Goal: Task Accomplishment & Management: Manage account settings

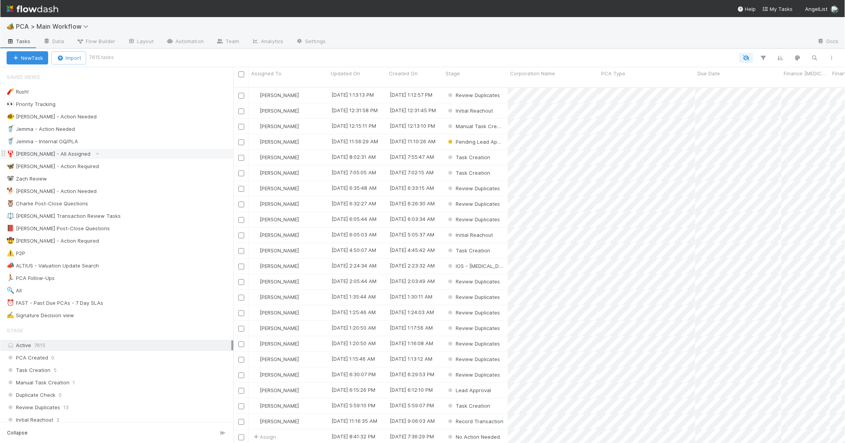
scroll to position [362, 612]
click at [184, 194] on div "🐕 Charlie - Action Needed 3" at bounding box center [119, 191] width 227 height 10
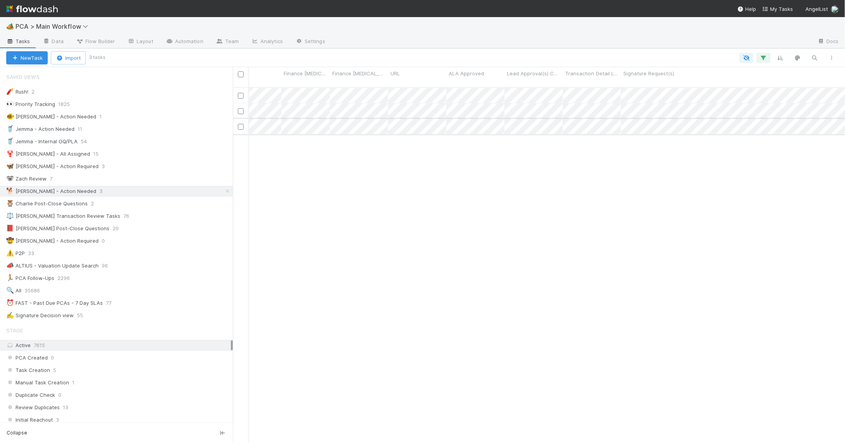
scroll to position [0, 505]
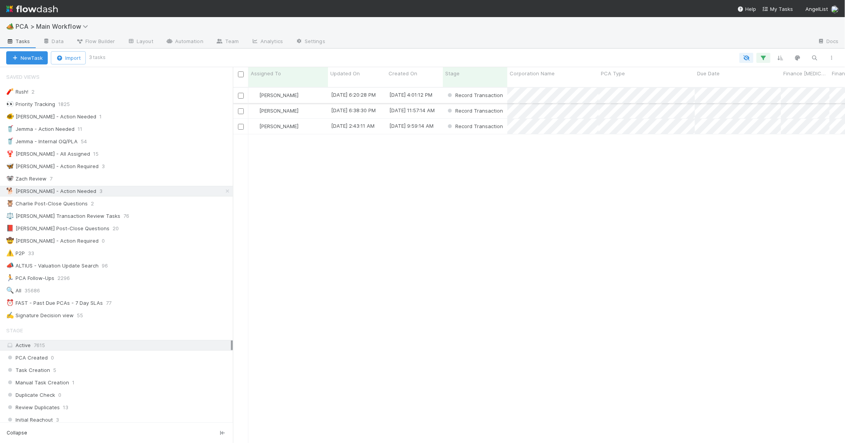
click at [313, 88] on div "[PERSON_NAME]" at bounding box center [288, 95] width 80 height 15
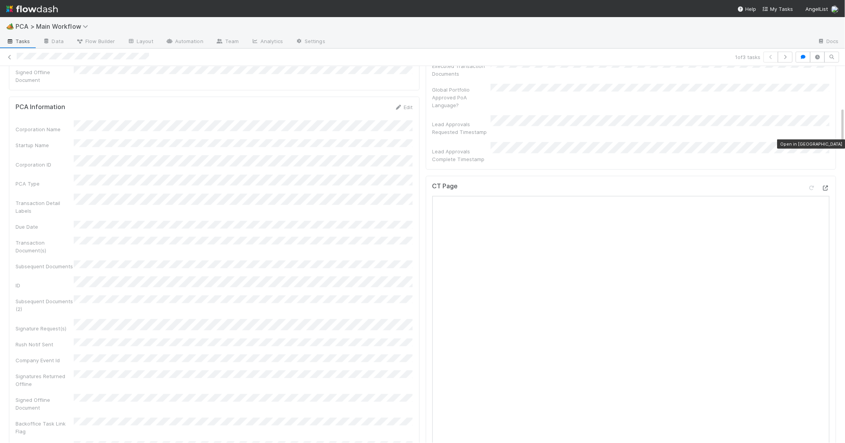
click at [827, 186] on icon at bounding box center [826, 188] width 8 height 5
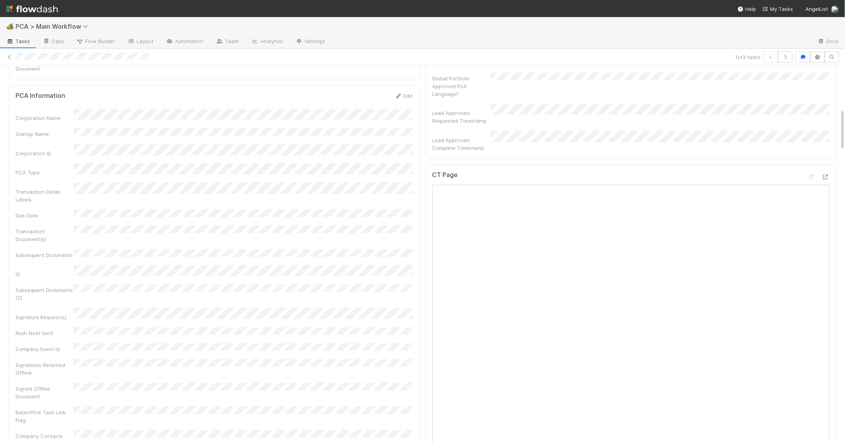
scroll to position [383, 0]
click at [824, 177] on icon at bounding box center [826, 179] width 8 height 5
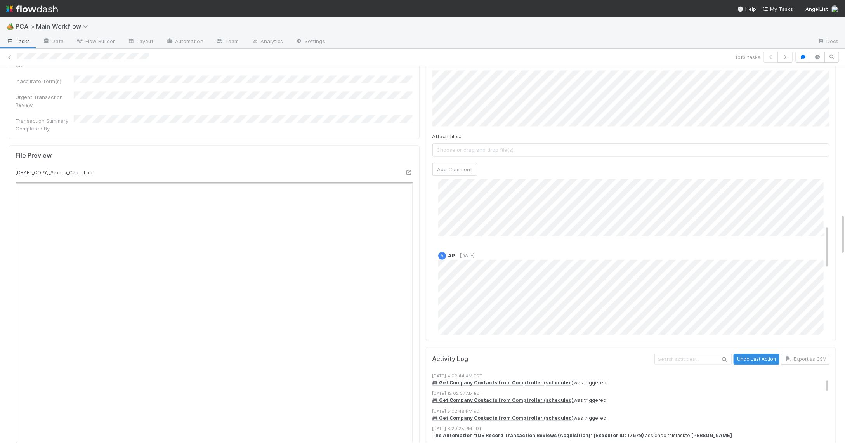
scroll to position [739, 0]
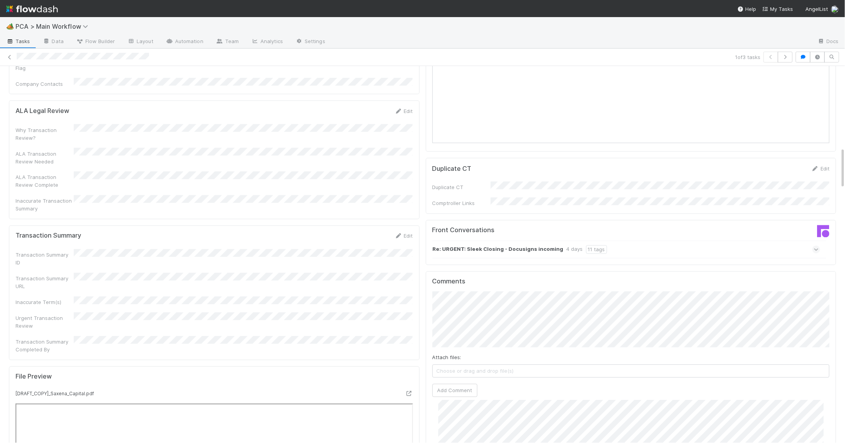
click at [402, 249] on div "Transaction Summary ID Transaction Summary URL Inaccurate Term(s) Urgent Transa…" at bounding box center [214, 301] width 397 height 104
click at [399, 233] on link "Edit" at bounding box center [404, 236] width 18 height 6
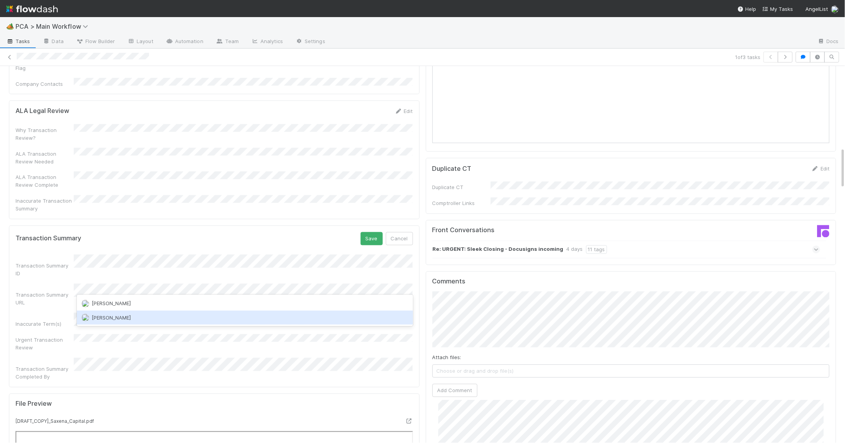
click at [129, 312] on div "Nathalie Gualito" at bounding box center [245, 317] width 336 height 14
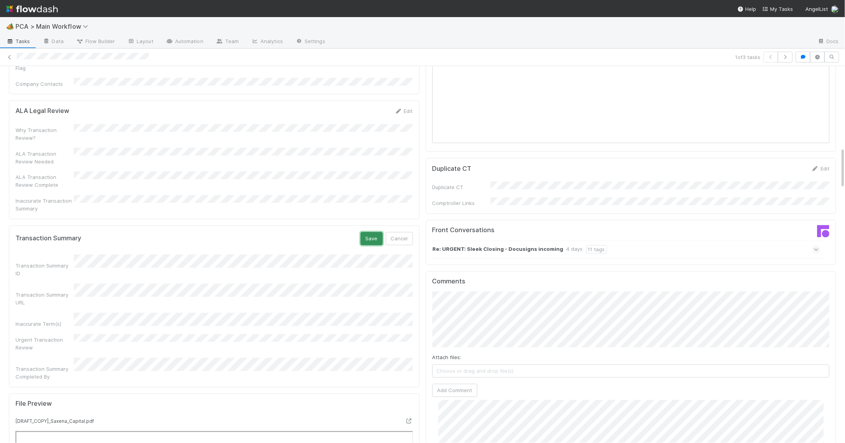
click at [363, 232] on button "Save" at bounding box center [372, 238] width 22 height 13
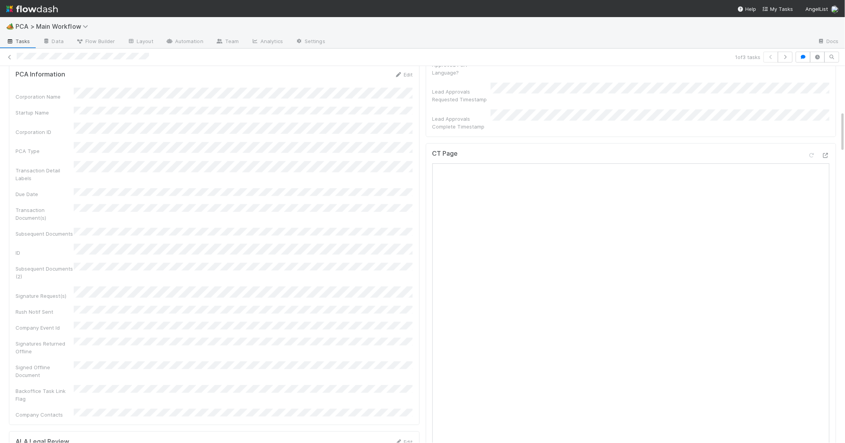
scroll to position [0, 0]
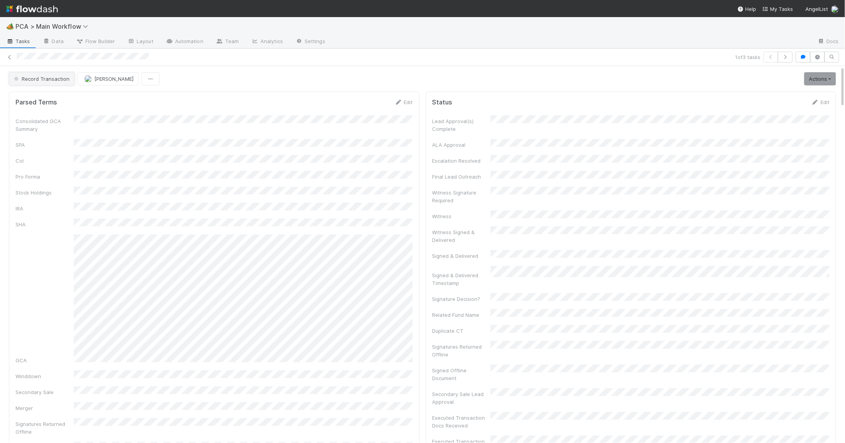
click at [47, 81] on span "Record Transaction" at bounding box center [40, 79] width 57 height 6
click at [54, 99] on div "[MEDICAL_DATA]" at bounding box center [60, 99] width 109 height 14
click at [55, 9] on img at bounding box center [32, 8] width 52 height 13
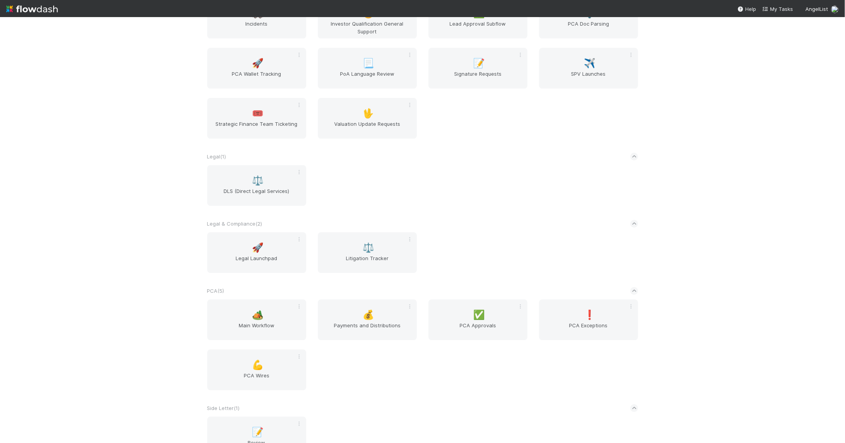
scroll to position [1167, 0]
click at [260, 310] on span "🏕️" at bounding box center [258, 313] width 12 height 10
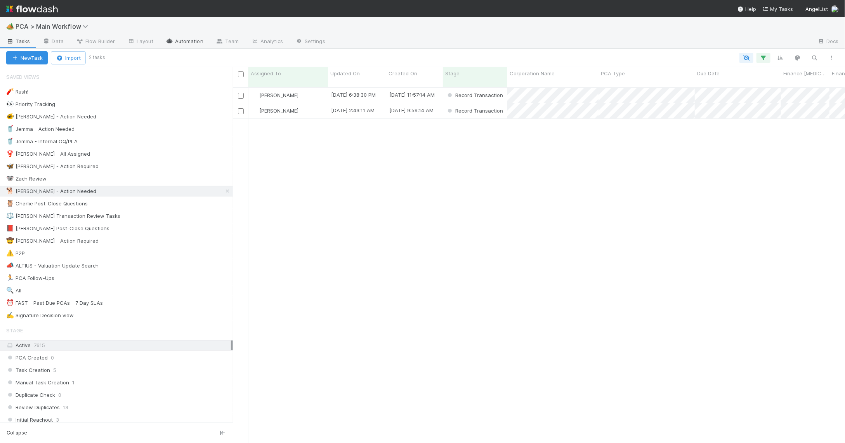
scroll to position [362, 612]
click at [179, 41] on link "Automation" at bounding box center [185, 42] width 50 height 12
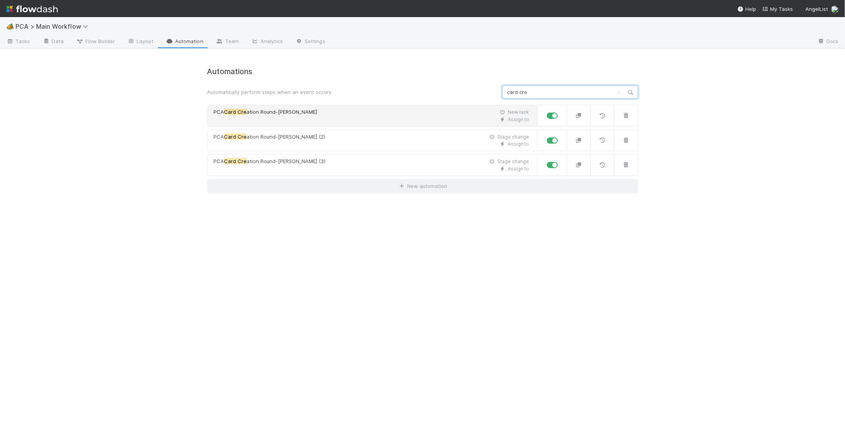
type input "card cre"
click at [332, 111] on div "PCA Card Cre ation Round-Robin New task" at bounding box center [372, 112] width 316 height 8
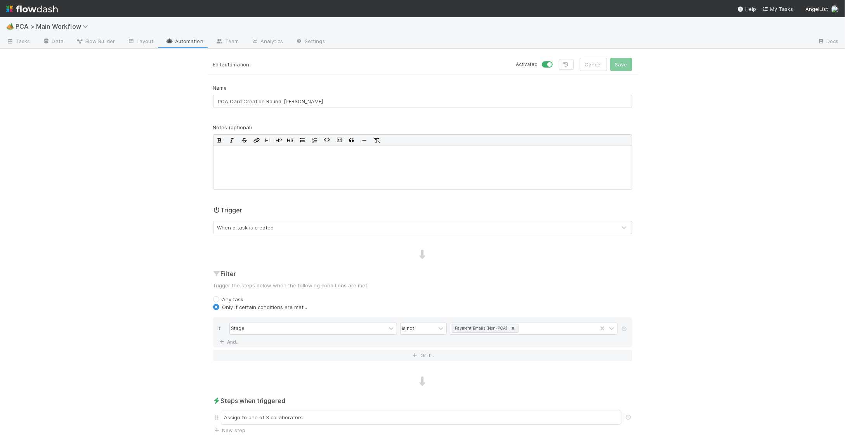
scroll to position [113, 0]
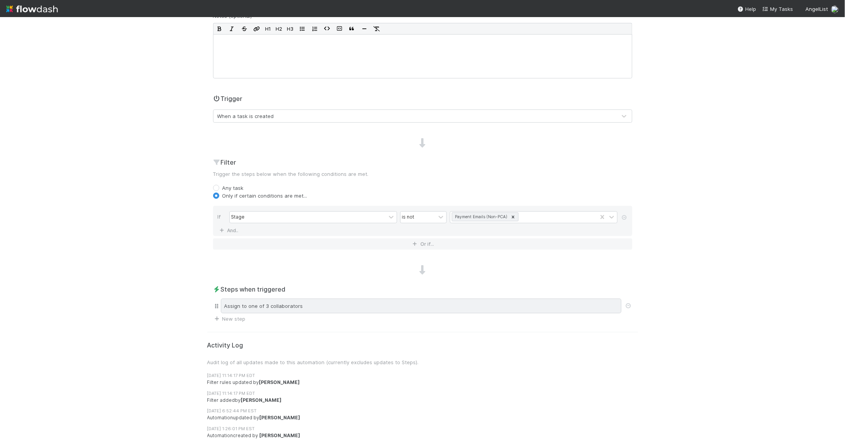
click at [316, 307] on div "Assign to one of 3 collaborators" at bounding box center [421, 305] width 401 height 15
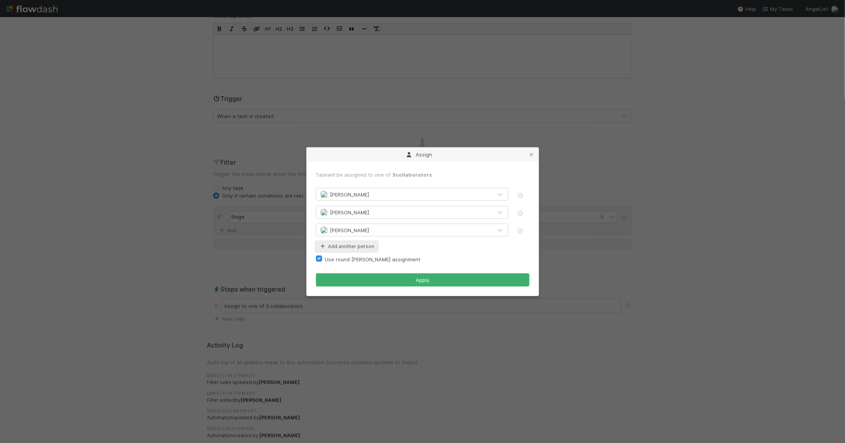
click at [359, 248] on button "Add another person" at bounding box center [347, 246] width 62 height 10
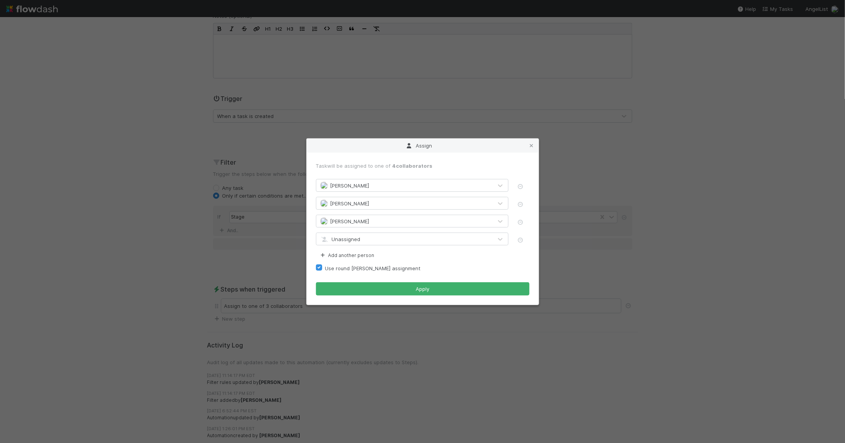
click at [359, 237] on span "Unassigned" at bounding box center [340, 239] width 40 height 6
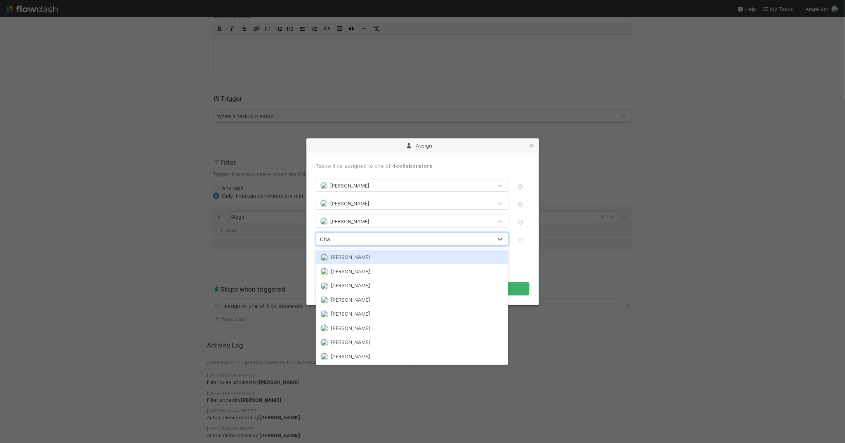
type input "Char"
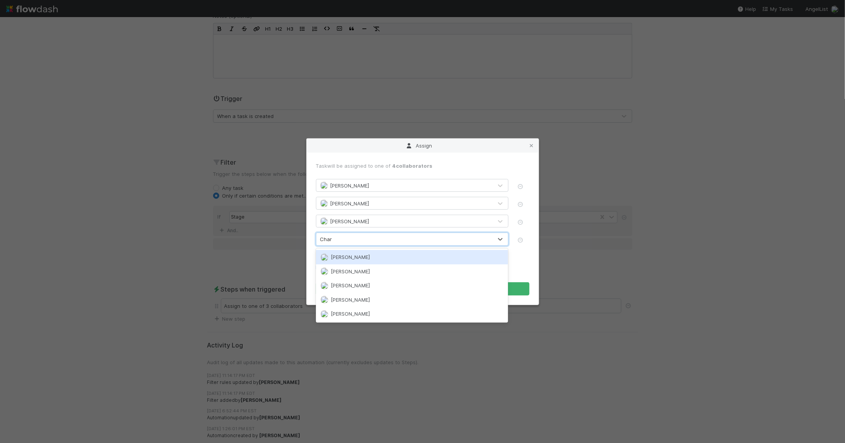
drag, startPoint x: 347, startPoint y: 256, endPoint x: 353, endPoint y: 257, distance: 5.9
click at [347, 256] on span "[PERSON_NAME]" at bounding box center [350, 257] width 39 height 6
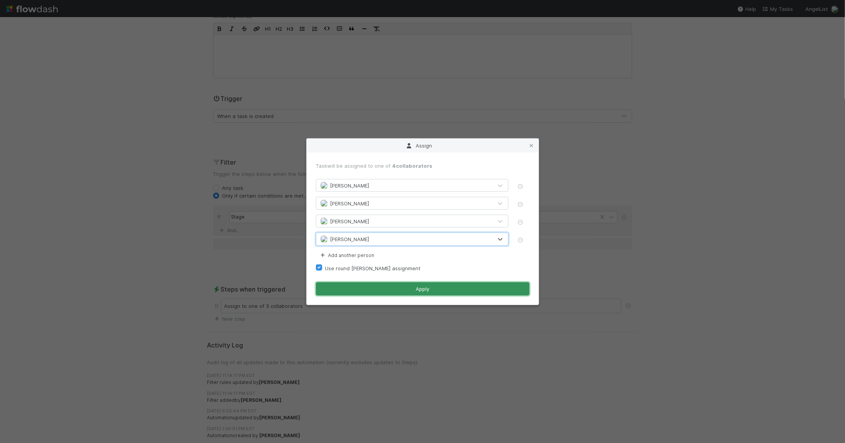
click at [391, 292] on button "Apply" at bounding box center [422, 288] width 213 height 13
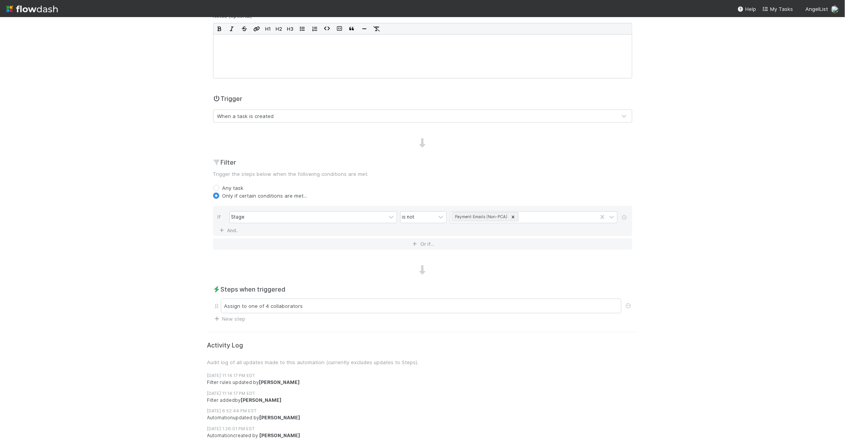
scroll to position [0, 0]
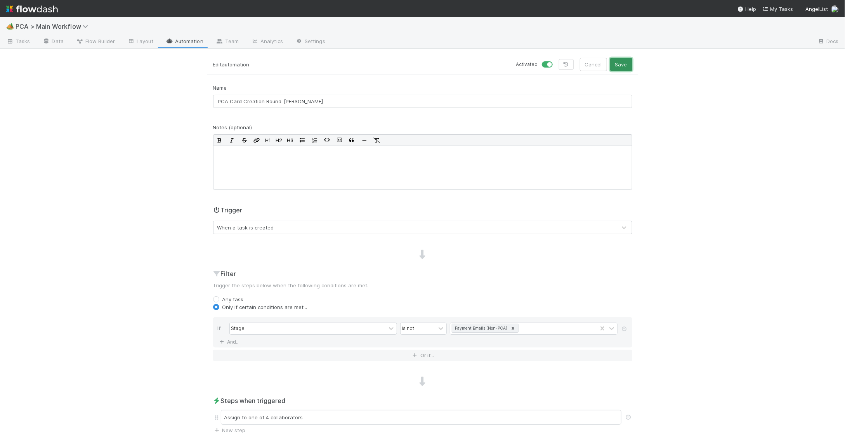
click at [626, 67] on button "Save" at bounding box center [621, 64] width 22 height 13
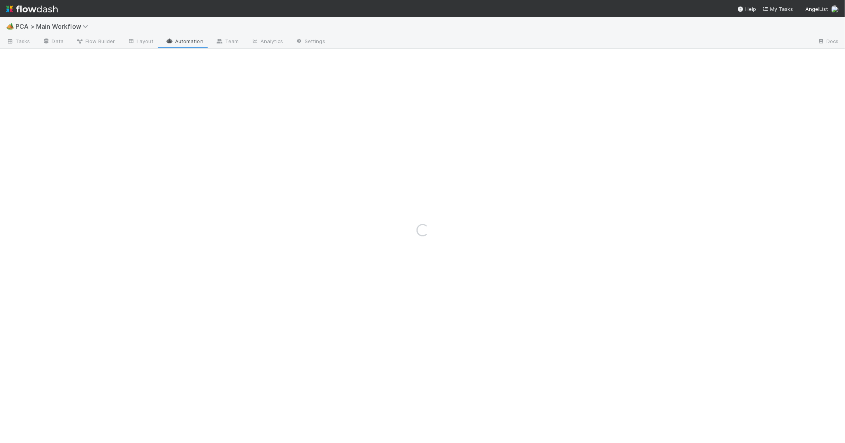
click at [183, 43] on div "Loading..." at bounding box center [422, 230] width 845 height 426
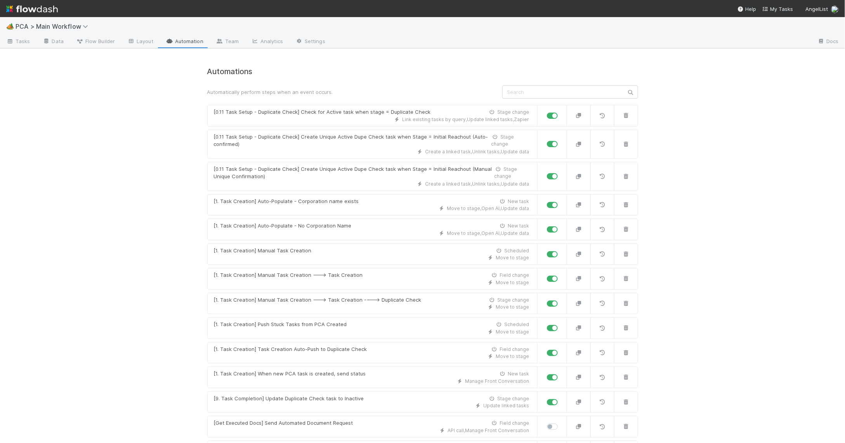
scroll to position [4476, 0]
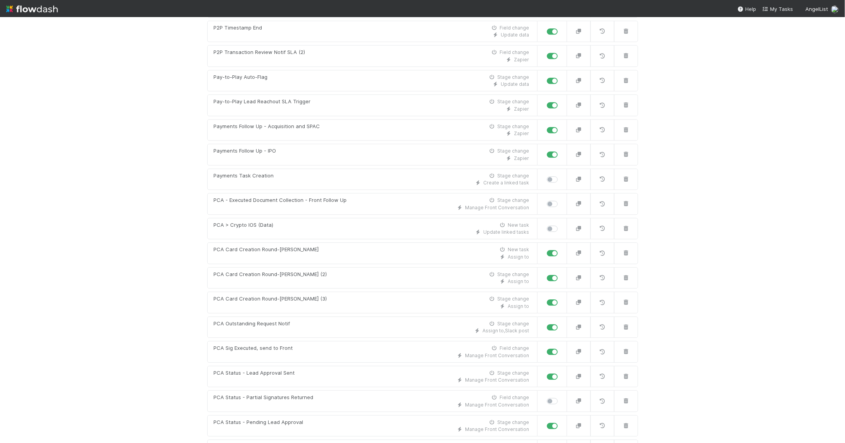
click at [284, 270] on div "PCA Card Creation Round-Robin (2)" at bounding box center [270, 274] width 113 height 8
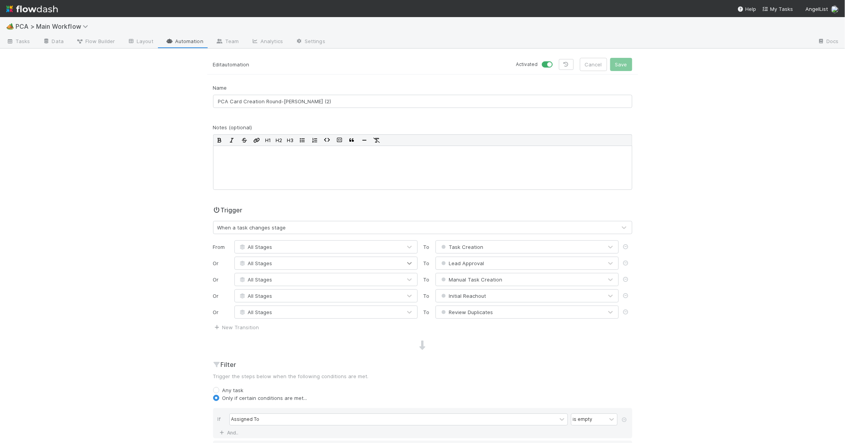
scroll to position [331, 0]
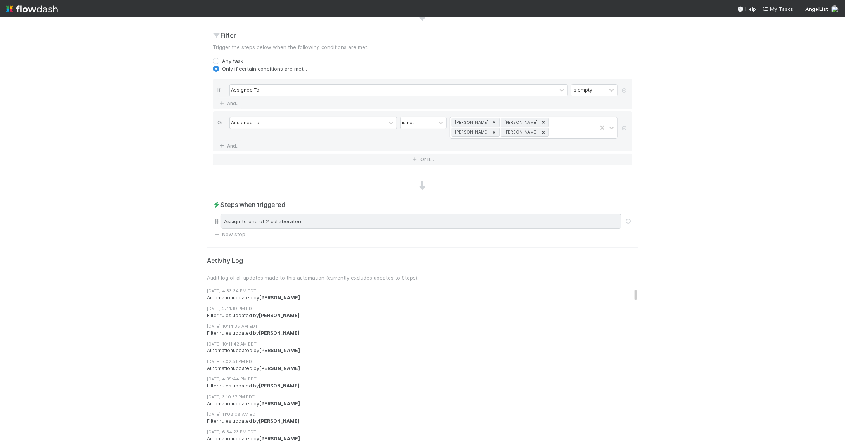
click at [343, 221] on div "Assign to one of 2 collaborators" at bounding box center [421, 221] width 401 height 15
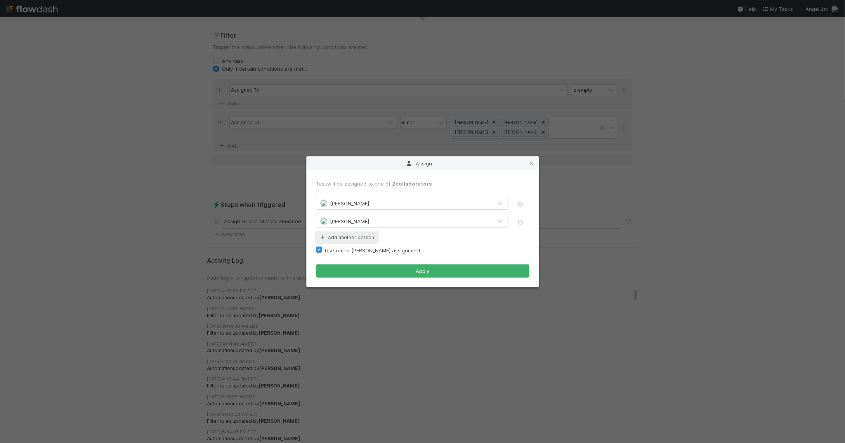
click at [368, 235] on button "Add another person" at bounding box center [347, 237] width 62 height 10
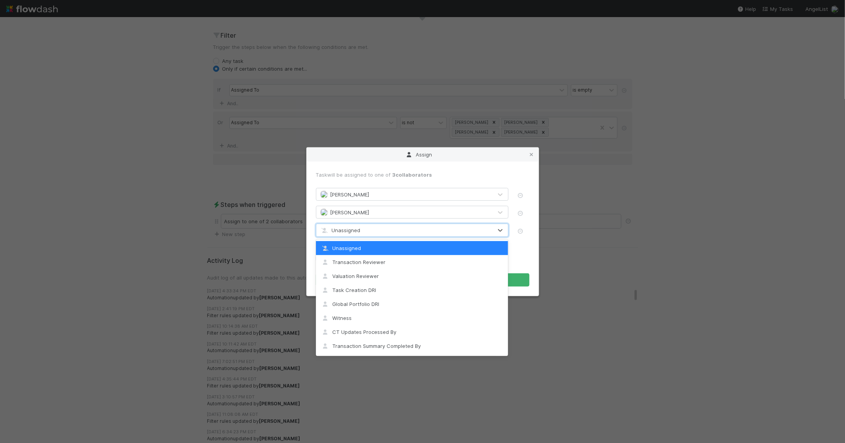
click at [362, 232] on div "Unassigned" at bounding box center [404, 230] width 176 height 12
click at [355, 247] on span "Unassigned" at bounding box center [341, 248] width 40 height 6
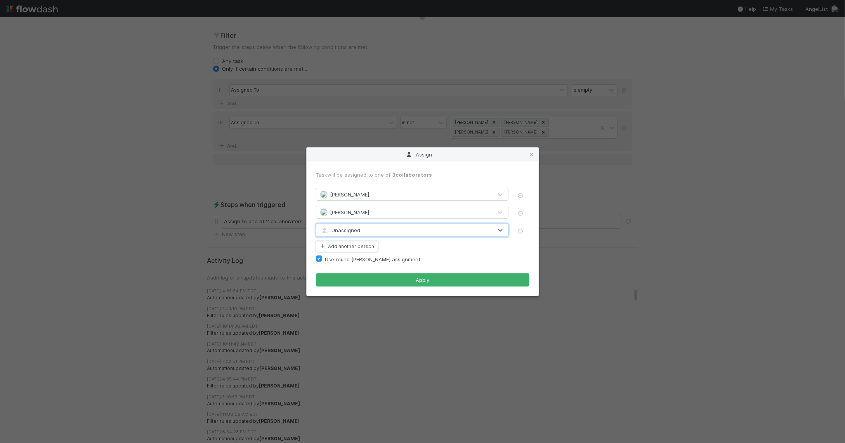
click at [355, 247] on button "Add another person" at bounding box center [347, 246] width 62 height 10
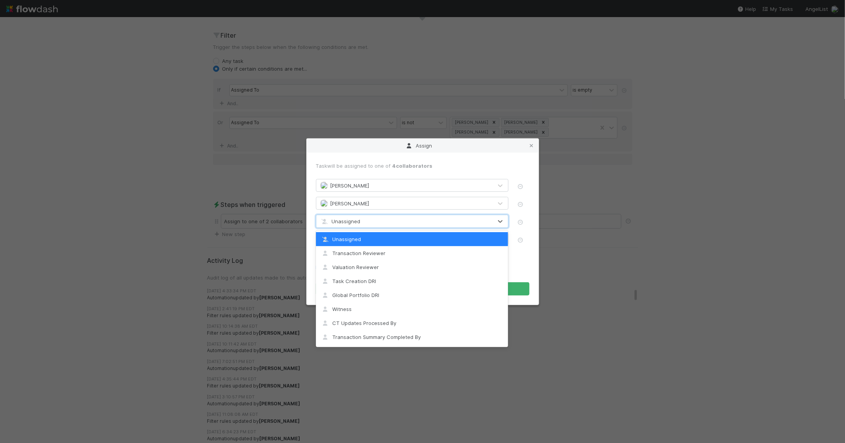
click at [351, 223] on span "Unassigned" at bounding box center [340, 221] width 40 height 6
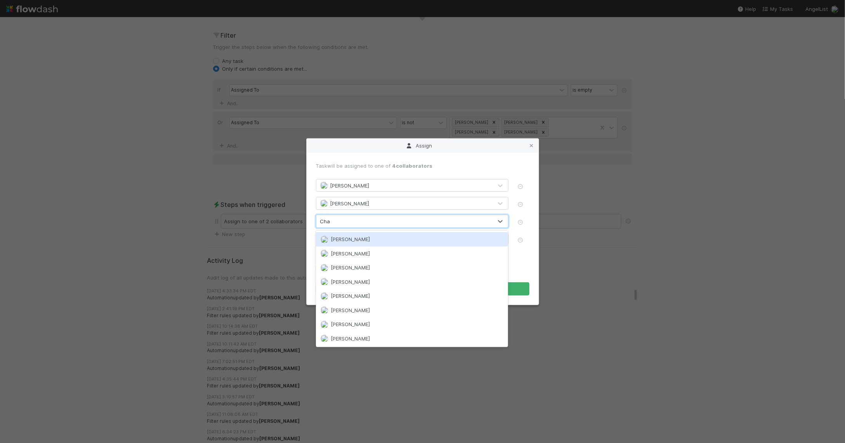
type input "Char"
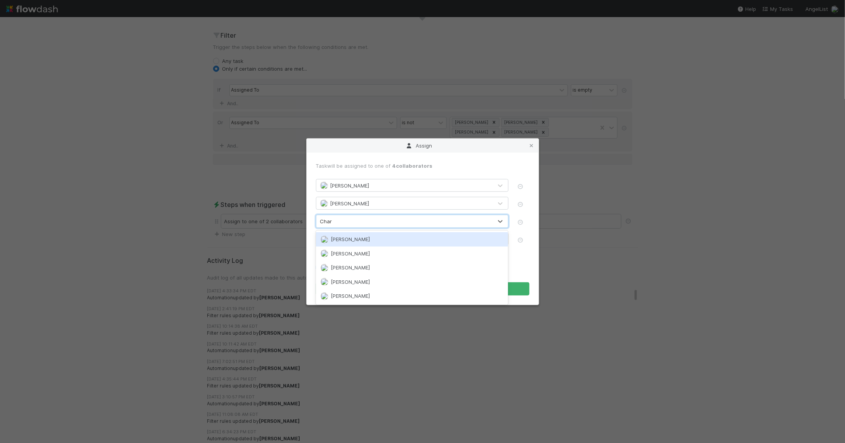
click at [364, 238] on div "[PERSON_NAME]" at bounding box center [412, 239] width 192 height 14
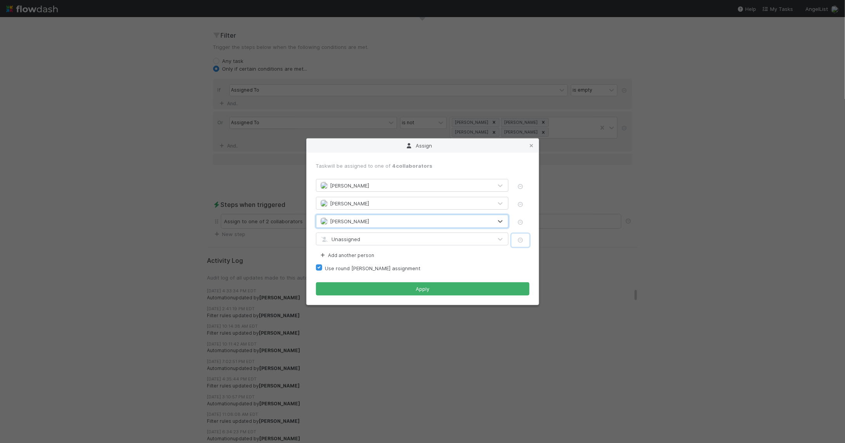
click at [519, 239] on icon "button" at bounding box center [521, 240] width 8 height 5
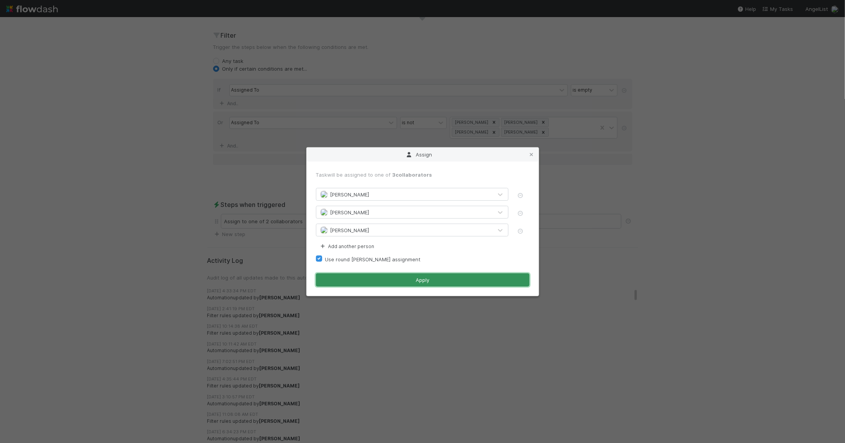
click at [440, 277] on button "Apply" at bounding box center [422, 279] width 213 height 13
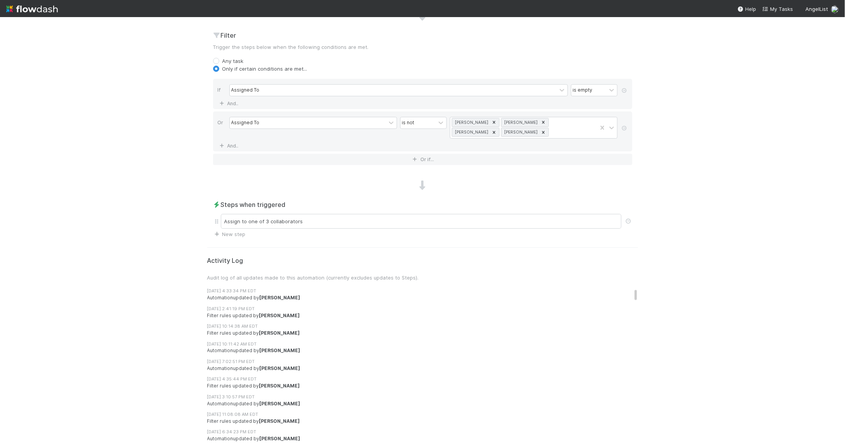
scroll to position [0, 0]
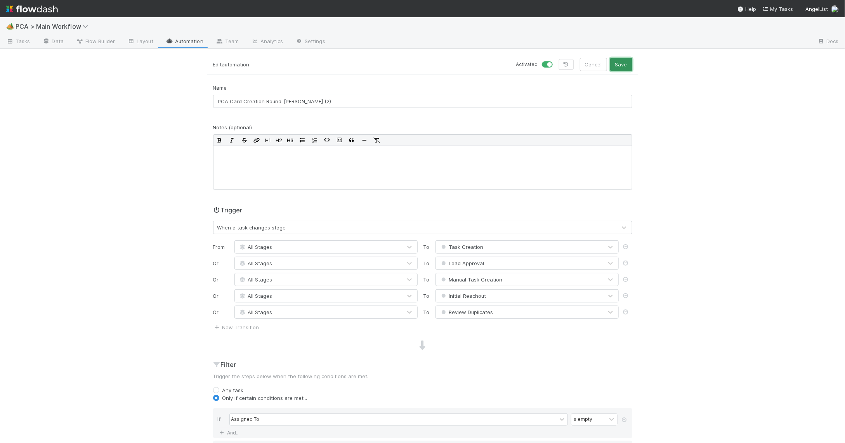
drag, startPoint x: 623, startPoint y: 67, endPoint x: 631, endPoint y: 68, distance: 8.2
click at [623, 67] on button "Save" at bounding box center [621, 64] width 22 height 13
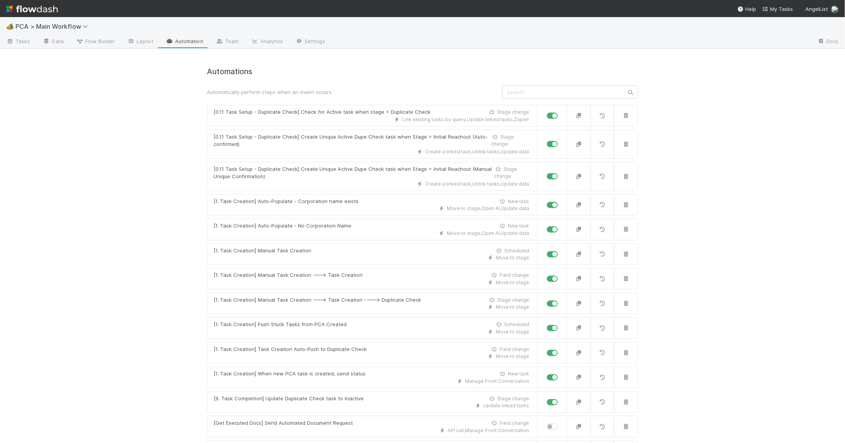
scroll to position [4476, 0]
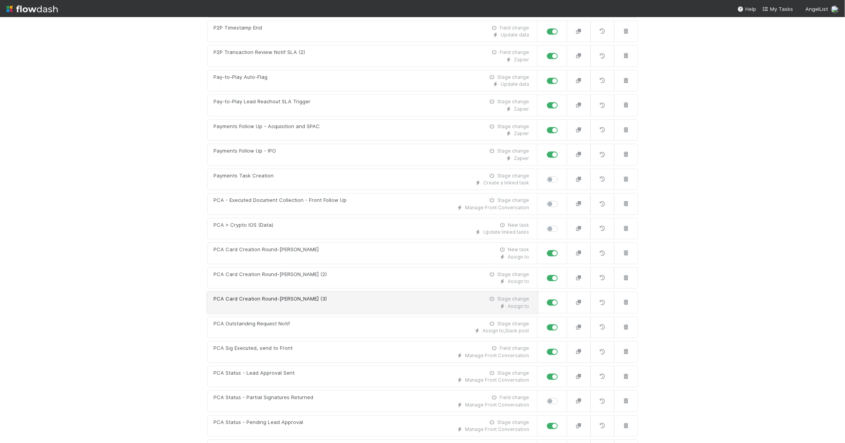
click at [313, 295] on div "PCA Card Creation Round-Robin (3) Stage change" at bounding box center [372, 299] width 316 height 8
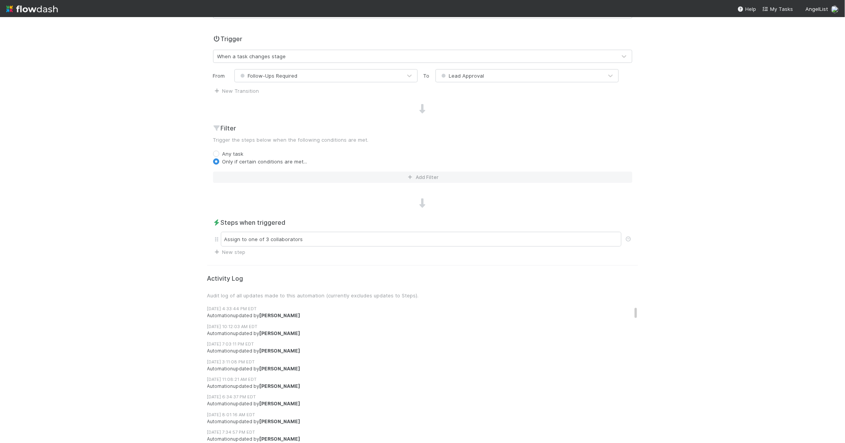
scroll to position [185, 0]
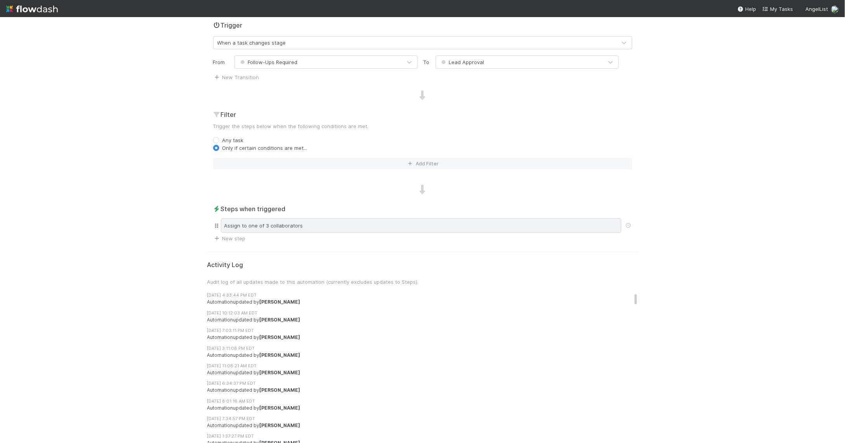
click at [317, 228] on div "Assign to one of 3 collaborators" at bounding box center [421, 225] width 401 height 15
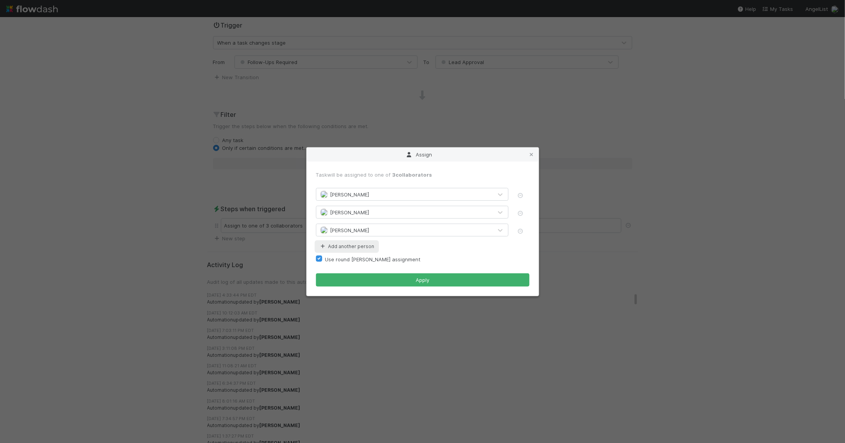
click at [355, 247] on button "Add another person" at bounding box center [347, 246] width 62 height 10
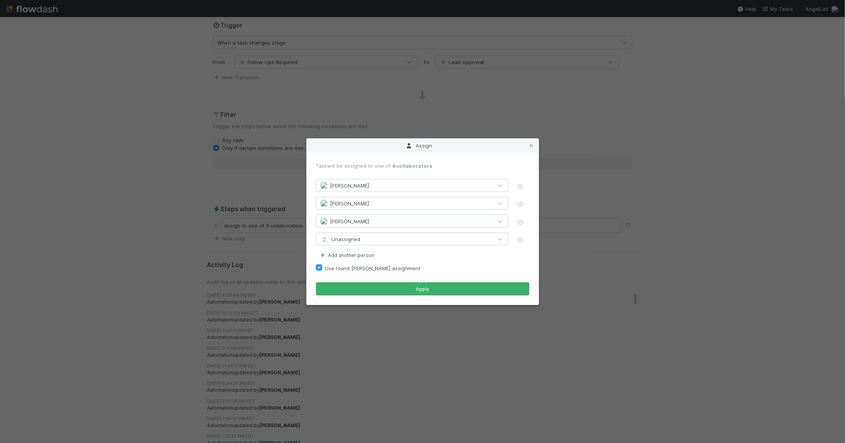
click at [358, 239] on span "Unassigned" at bounding box center [340, 239] width 40 height 6
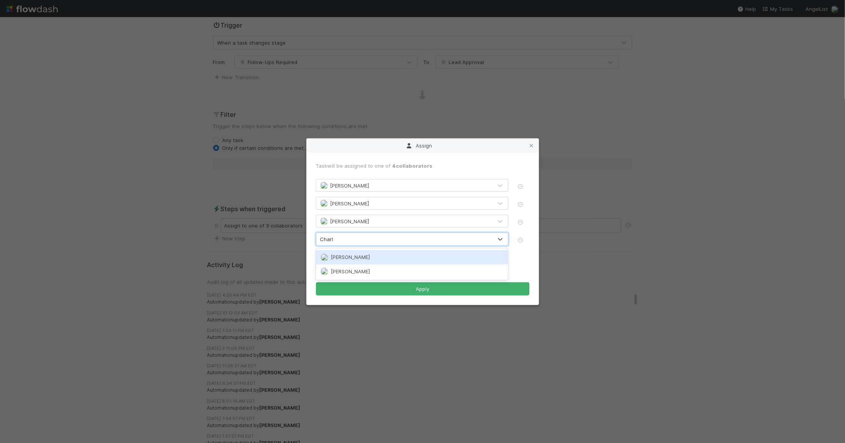
type input "Charli"
click at [386, 257] on div "[PERSON_NAME]" at bounding box center [412, 257] width 192 height 14
click at [416, 296] on div "Task will be assigned to one of 4 collaborators Jemma Cunningham Chris DelBianc…" at bounding box center [423, 229] width 232 height 152
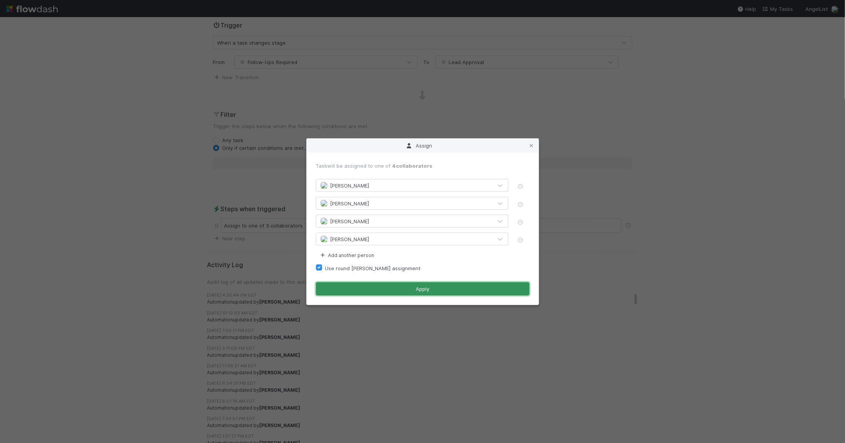
click at [420, 288] on button "Apply" at bounding box center [422, 288] width 213 height 13
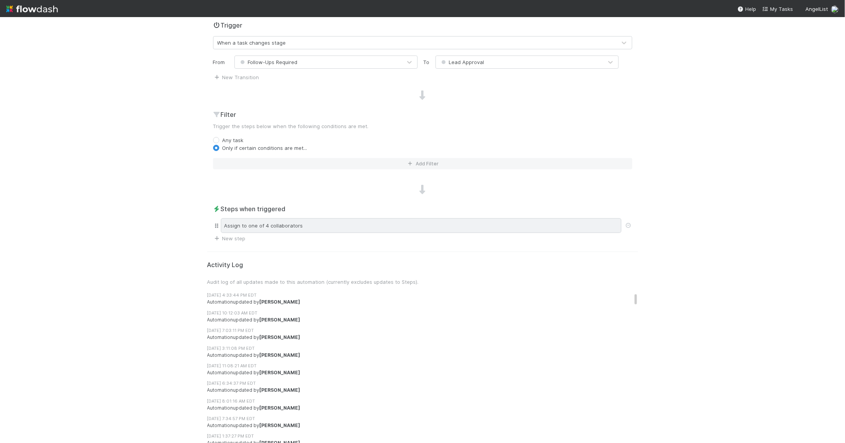
scroll to position [0, 0]
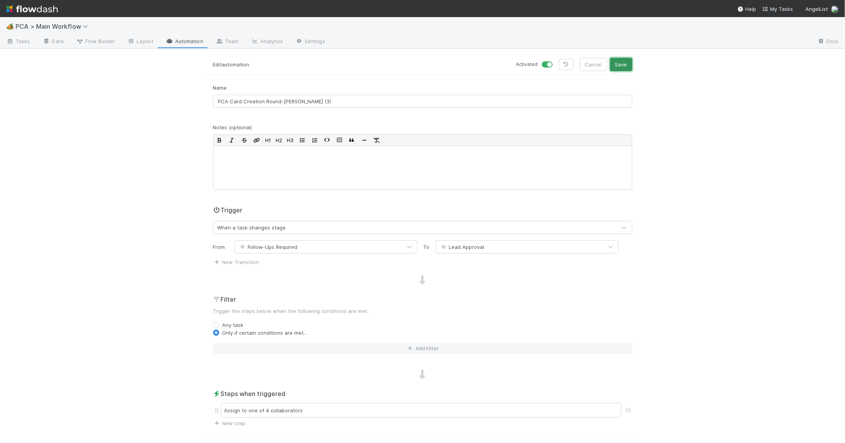
click at [621, 64] on button "Save" at bounding box center [621, 64] width 22 height 13
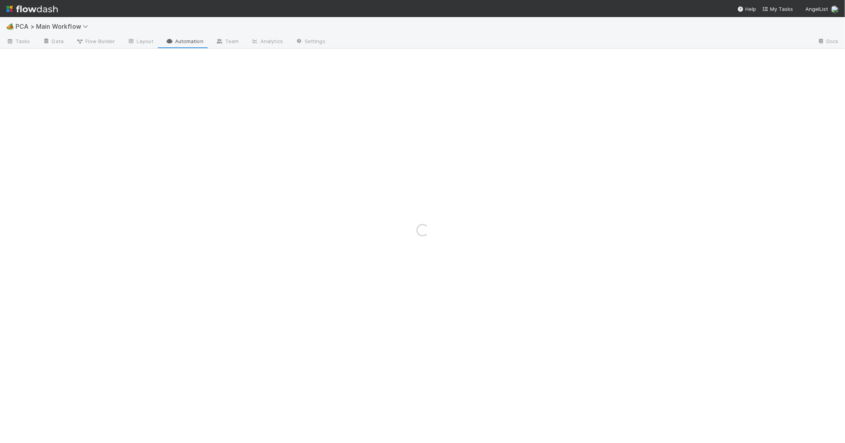
drag, startPoint x: 189, startPoint y: 42, endPoint x: 343, endPoint y: 49, distance: 153.9
click at [189, 42] on div "Loading..." at bounding box center [422, 230] width 845 height 426
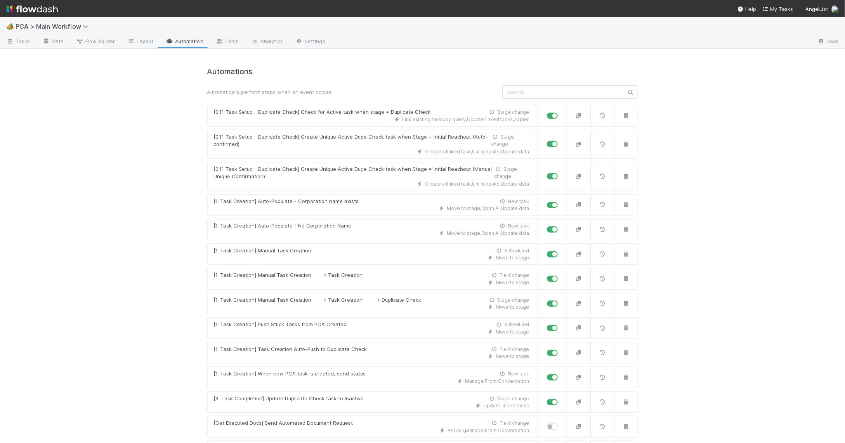
scroll to position [5221, 0]
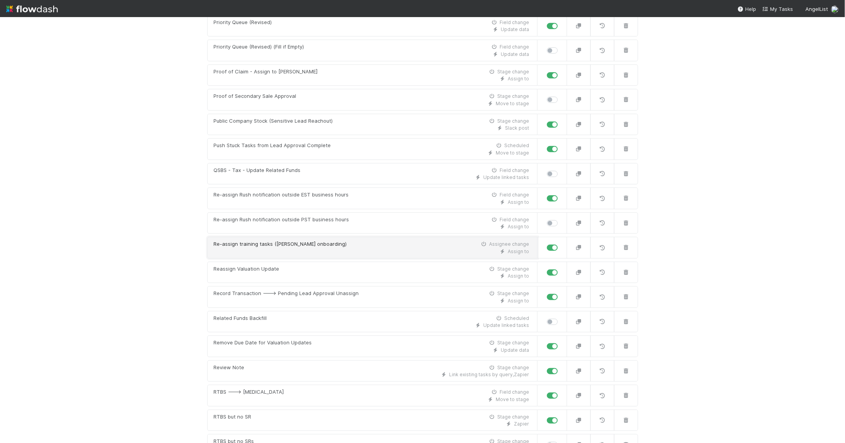
click at [352, 240] on div "Re-assign training tasks (Chris onboarding) Assignee change" at bounding box center [372, 244] width 316 height 8
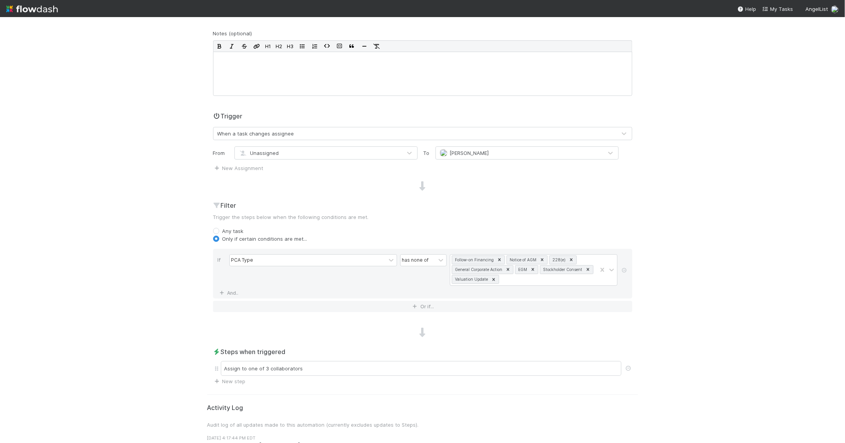
scroll to position [123, 0]
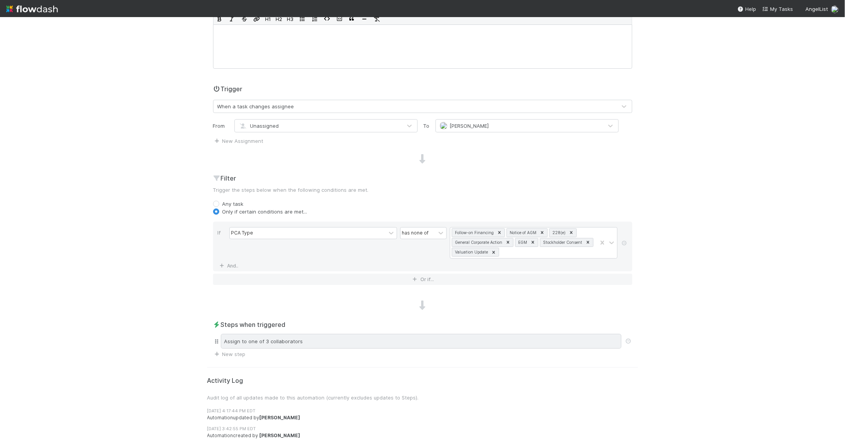
click at [332, 334] on div "Assign to one of 3 collaborators" at bounding box center [421, 341] width 401 height 15
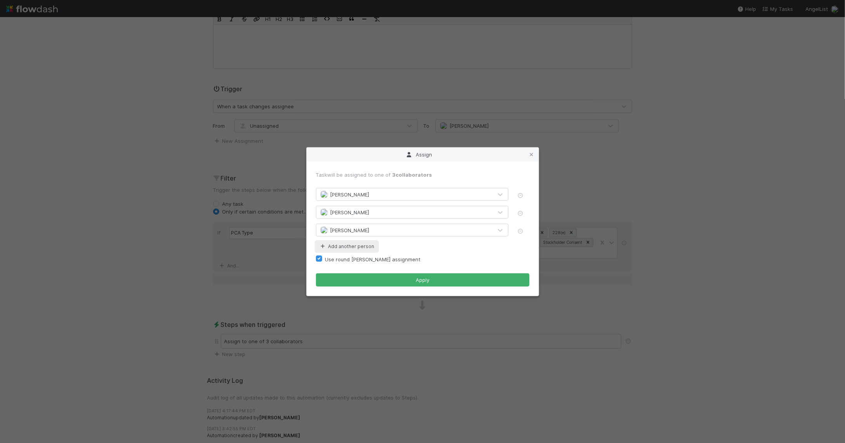
click at [369, 247] on button "Add another person" at bounding box center [347, 246] width 62 height 10
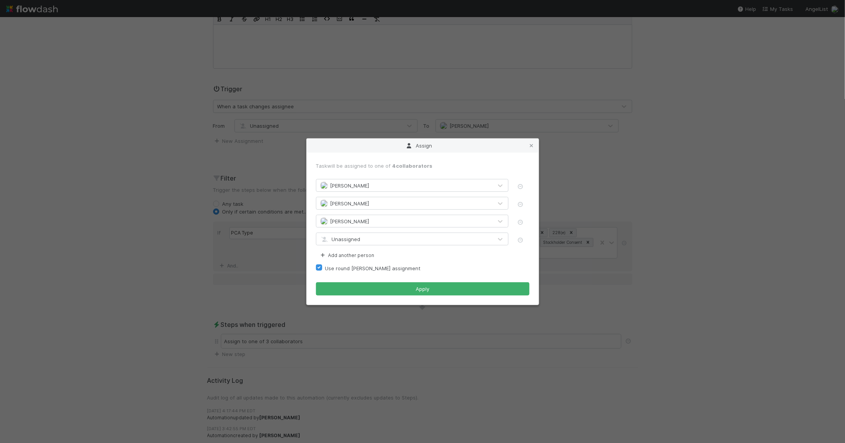
drag, startPoint x: 378, startPoint y: 247, endPoint x: 378, endPoint y: 242, distance: 5.0
click at [378, 243] on form "Task will be assigned to one of 4 collaborators Jemma Cunningham Zachary Conley…" at bounding box center [422, 229] width 213 height 134
click at [376, 239] on div "Unassigned" at bounding box center [404, 239] width 176 height 12
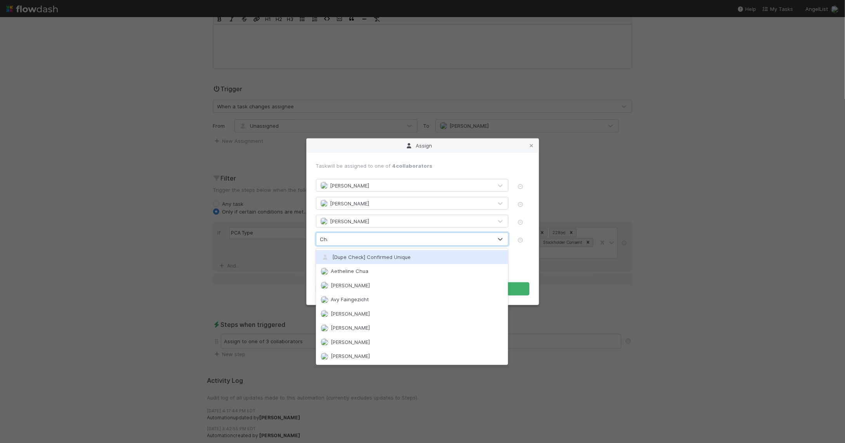
type input "Char"
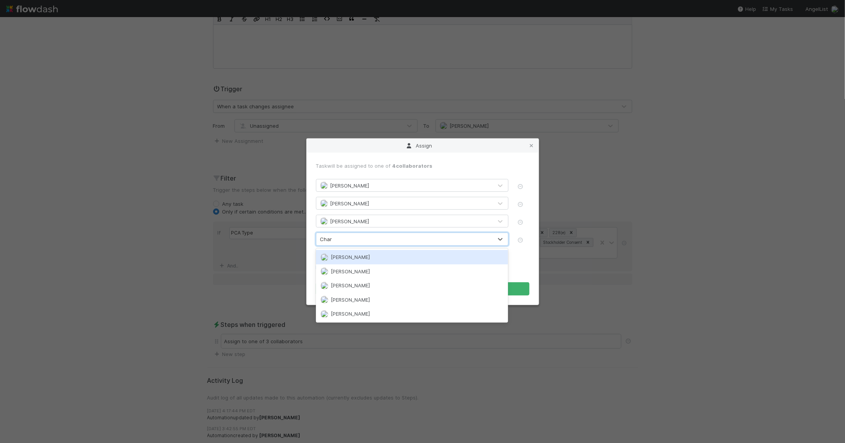
click at [364, 253] on div "[PERSON_NAME]" at bounding box center [412, 257] width 192 height 14
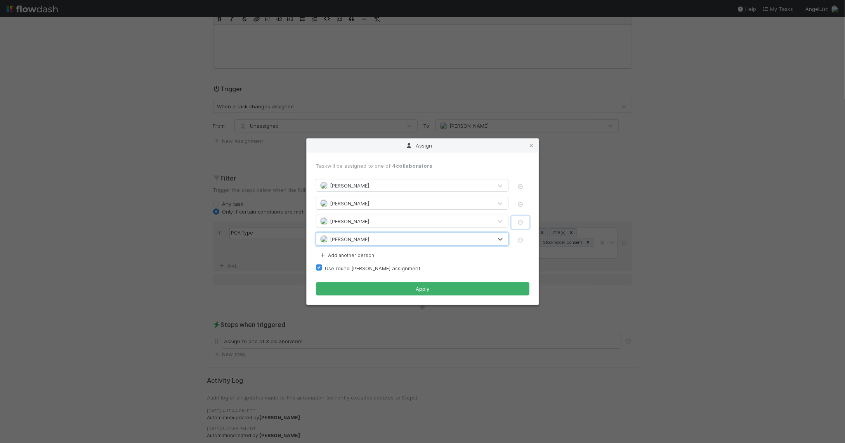
click at [522, 220] on icon "button" at bounding box center [521, 222] width 8 height 5
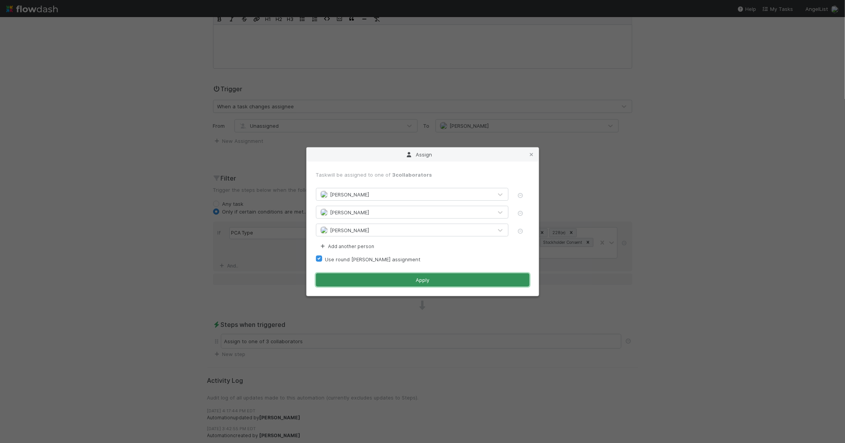
click at [461, 281] on button "Apply" at bounding box center [422, 279] width 213 height 13
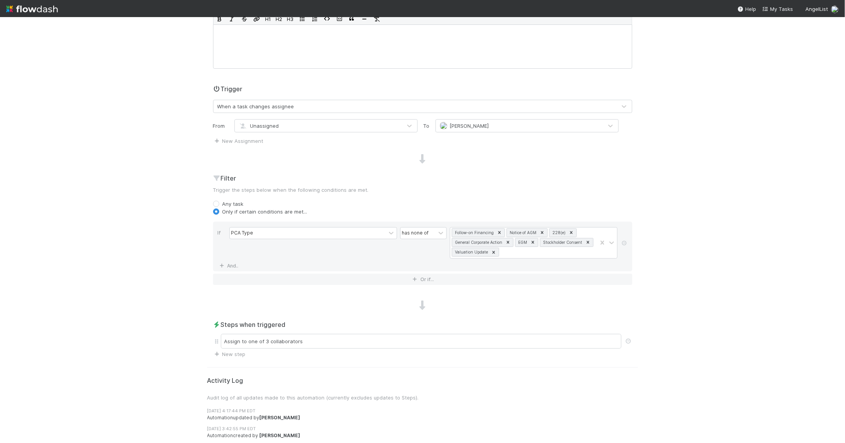
scroll to position [0, 0]
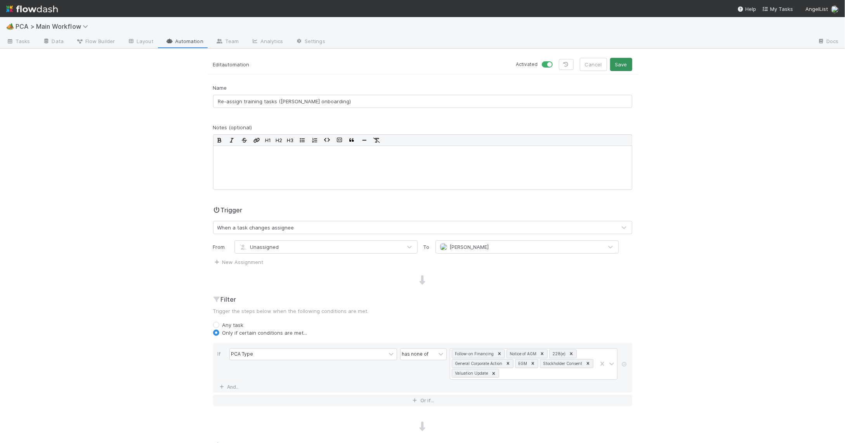
drag, startPoint x: 625, startPoint y: 72, endPoint x: 626, endPoint y: 67, distance: 5.5
click at [625, 72] on div "Edit automation Activated Cancel Save" at bounding box center [422, 66] width 431 height 17
click at [626, 64] on button "Save" at bounding box center [621, 64] width 22 height 13
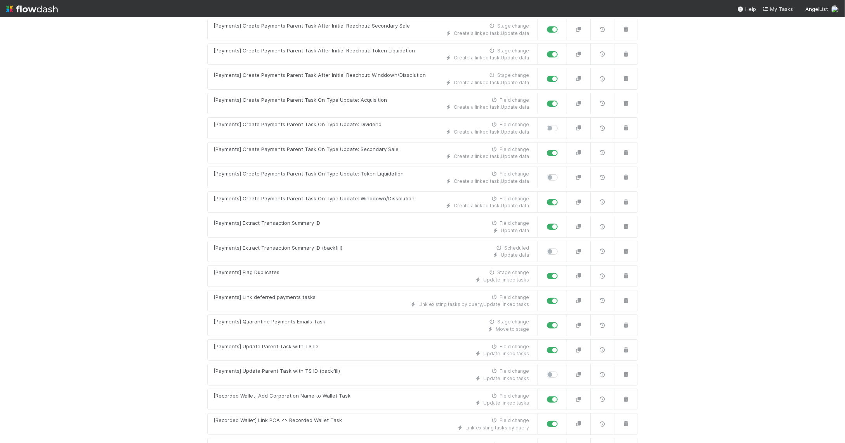
scroll to position [1734, 0]
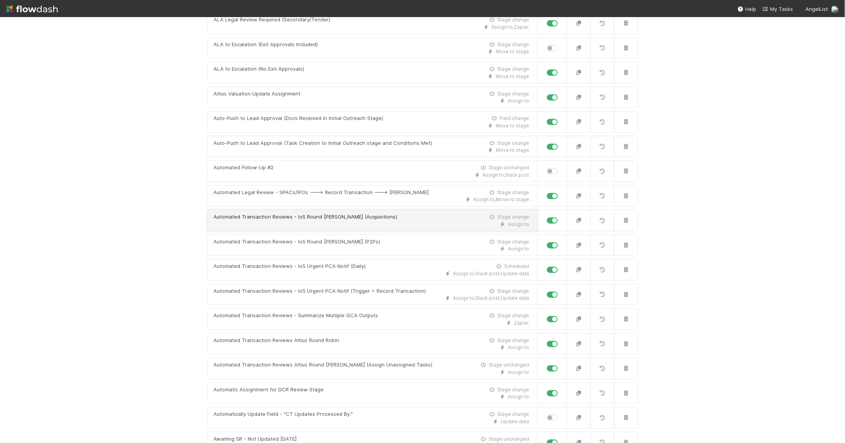
click at [343, 225] on link "Automated Transaction Reviews - IoS Round Robin (Acquisitions) Stage change Ass…" at bounding box center [372, 221] width 330 height 22
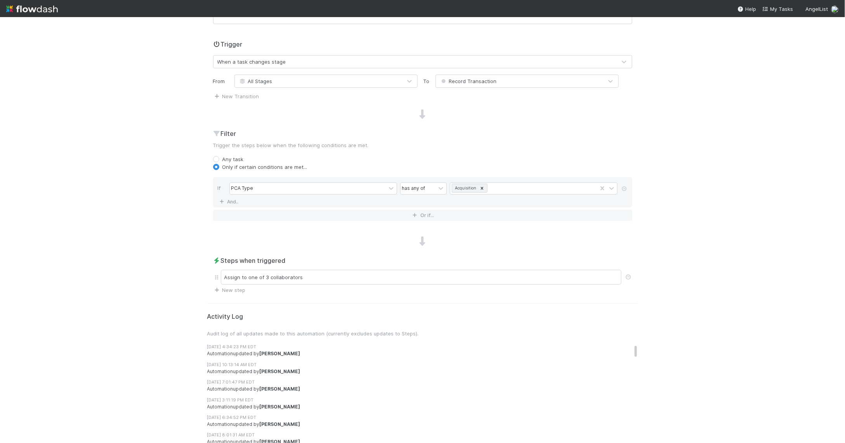
scroll to position [169, 0]
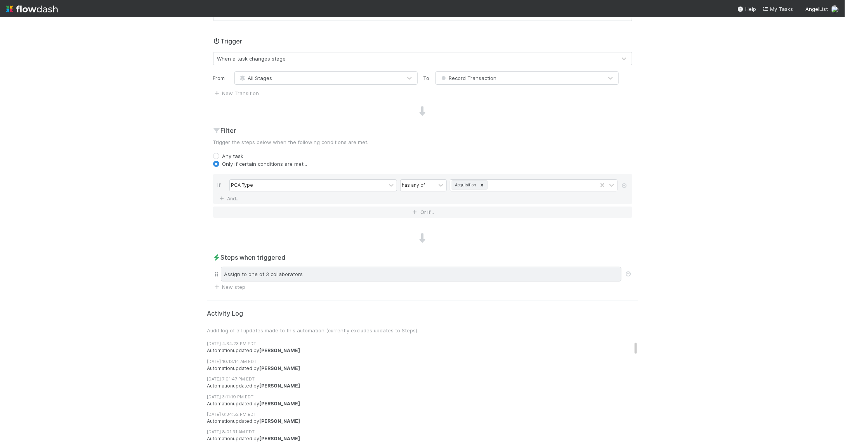
click at [334, 272] on div "Assign to one of 3 collaborators" at bounding box center [421, 274] width 401 height 15
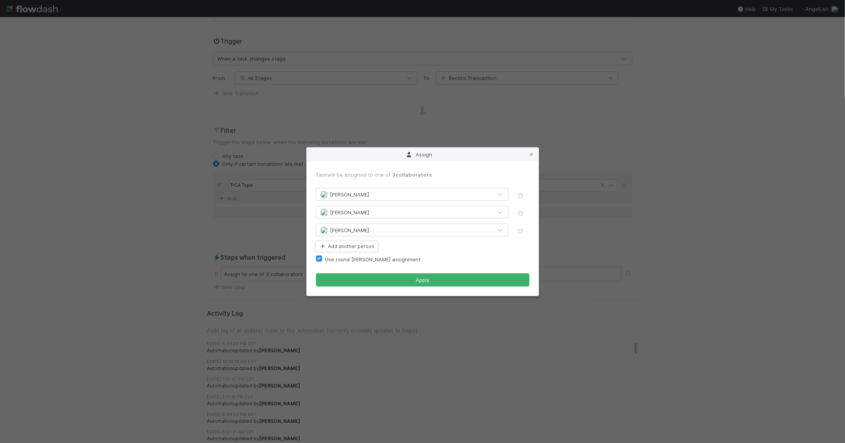
click at [358, 247] on button "Add another person" at bounding box center [347, 246] width 62 height 10
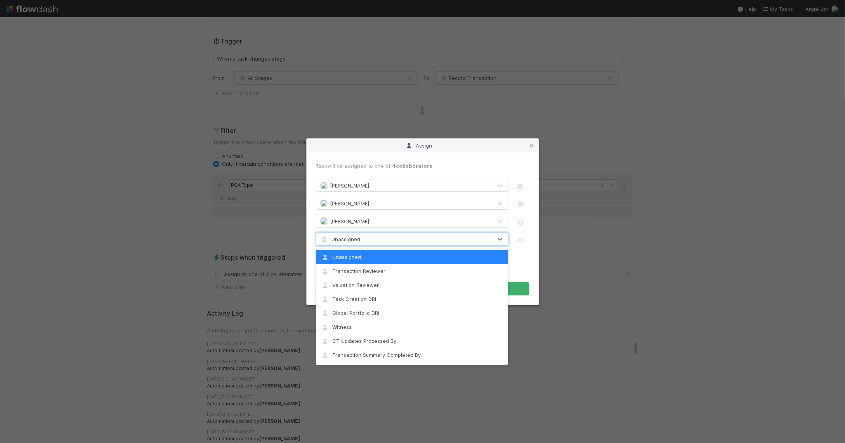
click at [359, 239] on span "Unassigned" at bounding box center [340, 239] width 40 height 6
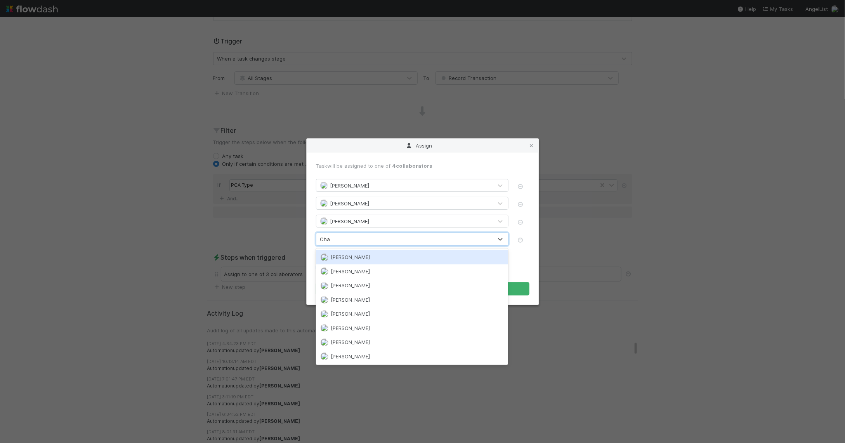
type input "Char"
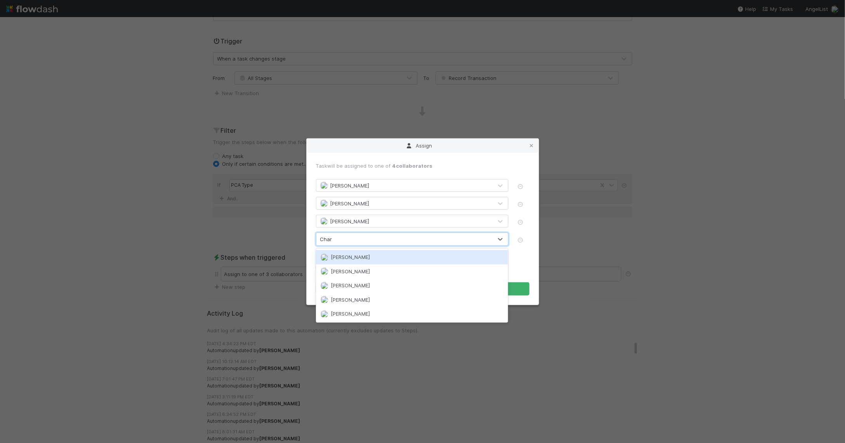
click at [342, 258] on span "[PERSON_NAME]" at bounding box center [350, 257] width 39 height 6
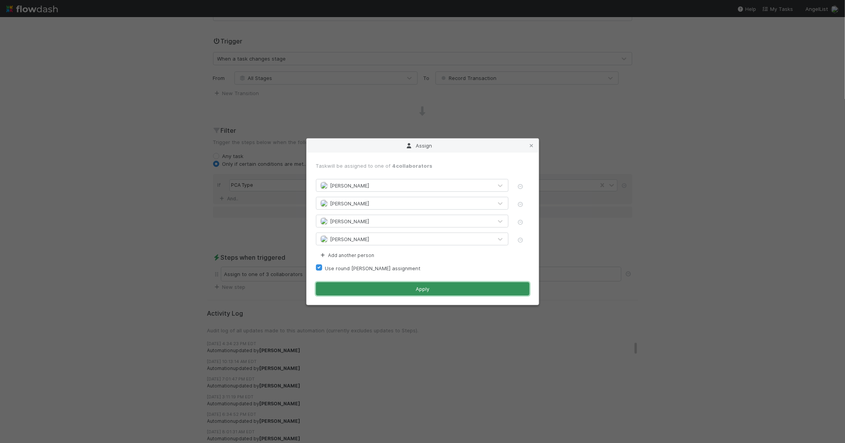
click at [384, 285] on button "Apply" at bounding box center [422, 288] width 213 height 13
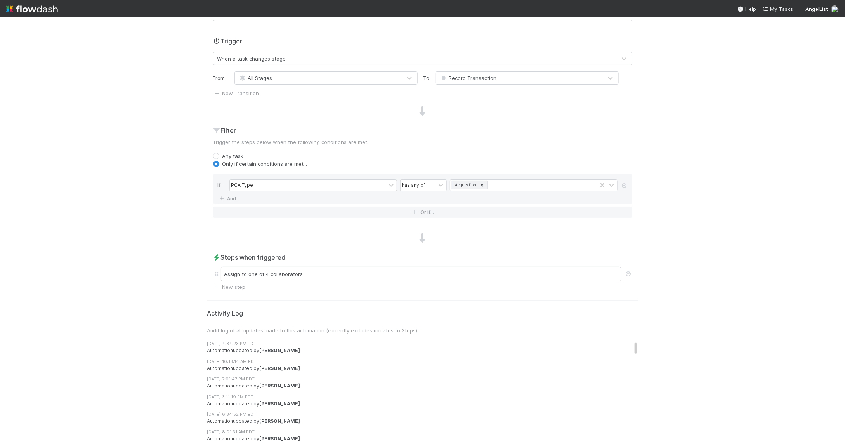
scroll to position [0, 0]
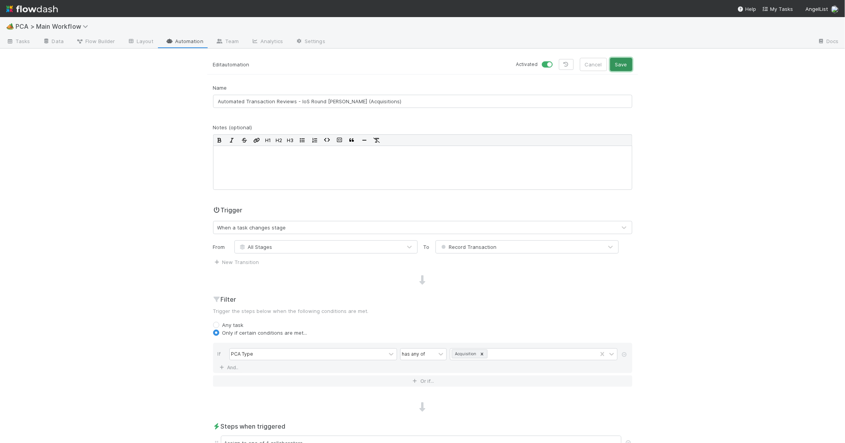
click at [618, 65] on button "Save" at bounding box center [621, 64] width 22 height 13
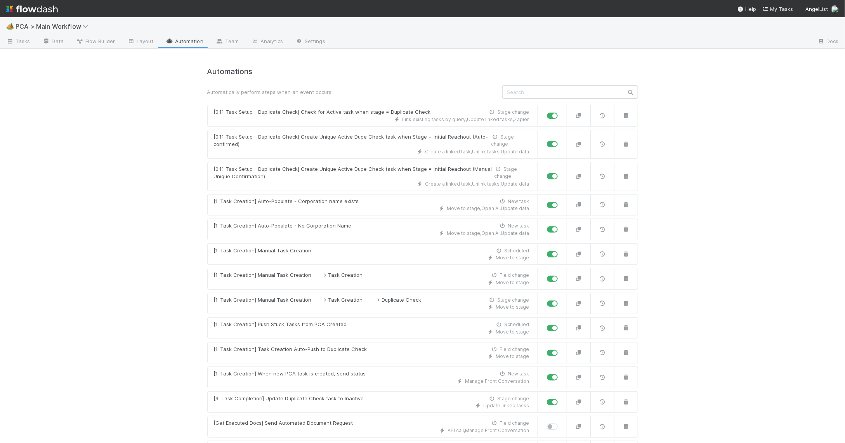
scroll to position [1734, 0]
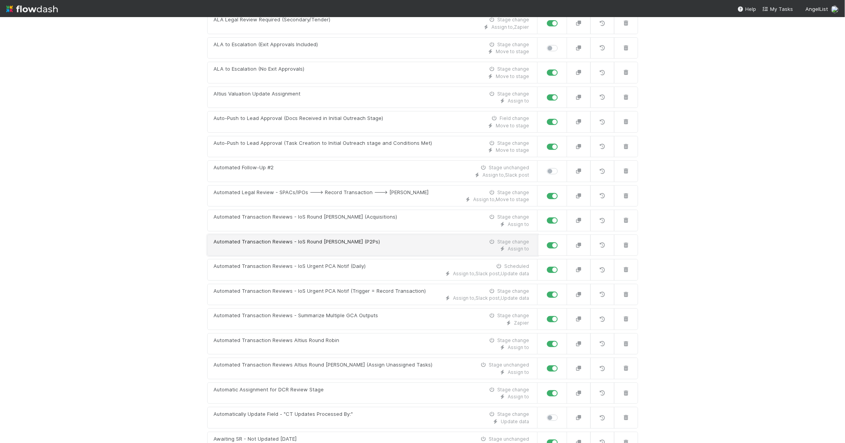
click at [328, 246] on div "Automated Transaction Reviews - IoS Round Robin (P2Ps)" at bounding box center [297, 242] width 166 height 8
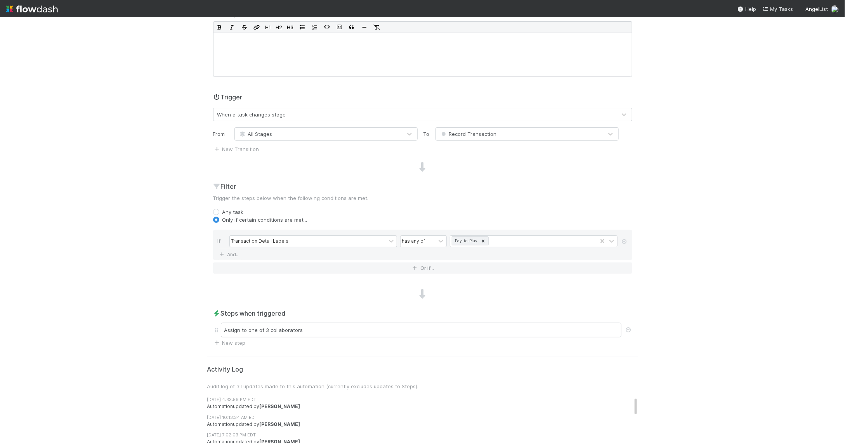
scroll to position [223, 0]
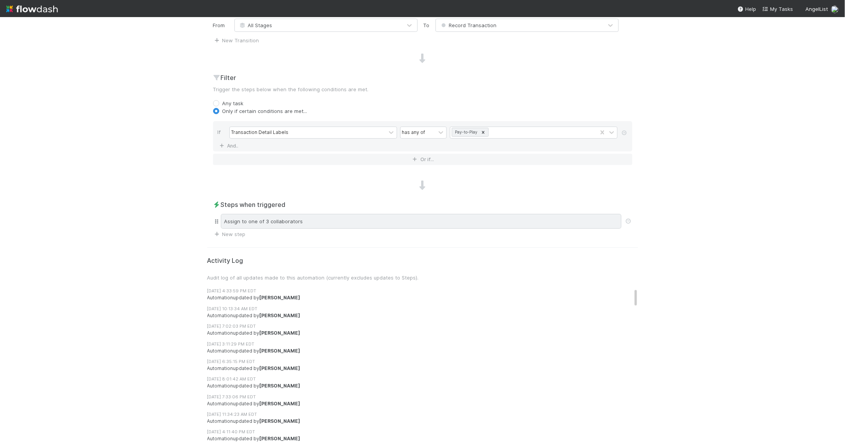
click at [305, 226] on div "Assign to one of 3 collaborators" at bounding box center [421, 221] width 401 height 15
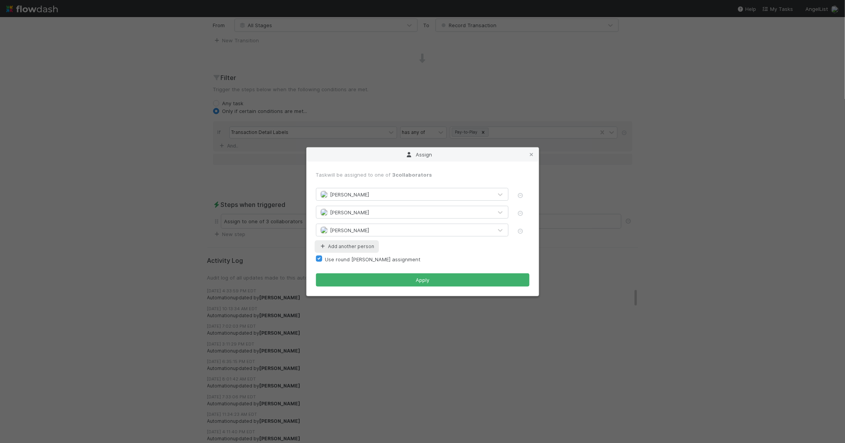
click at [341, 242] on button "Add another person" at bounding box center [347, 246] width 62 height 10
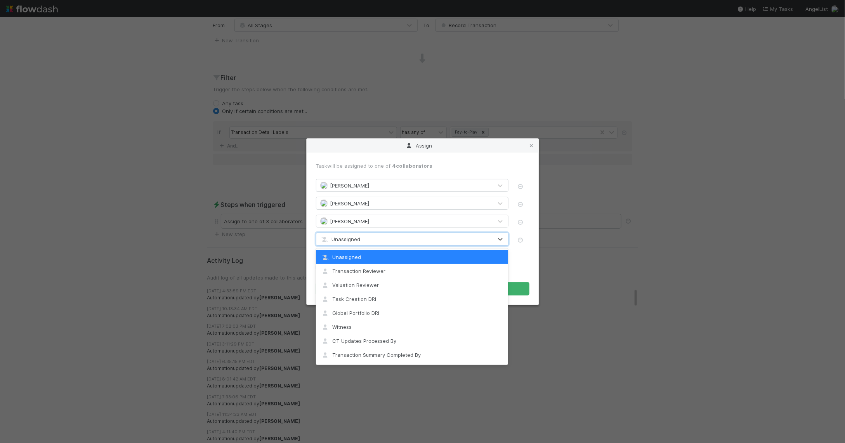
click at [357, 232] on div "Unassigned" at bounding box center [412, 238] width 192 height 13
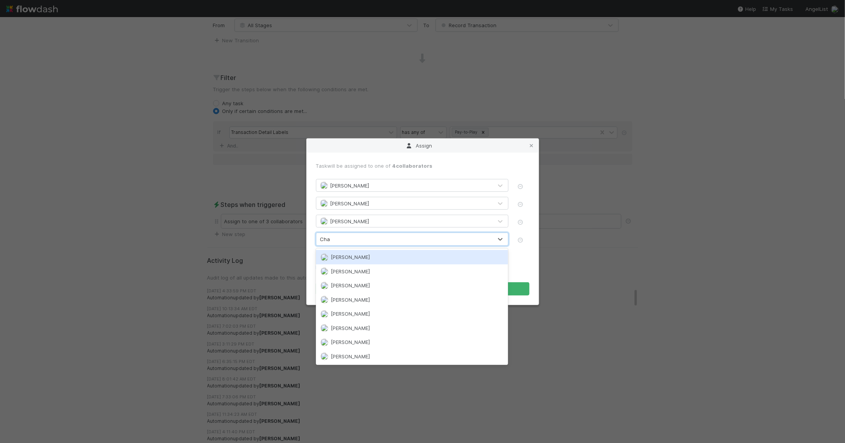
type input "Char"
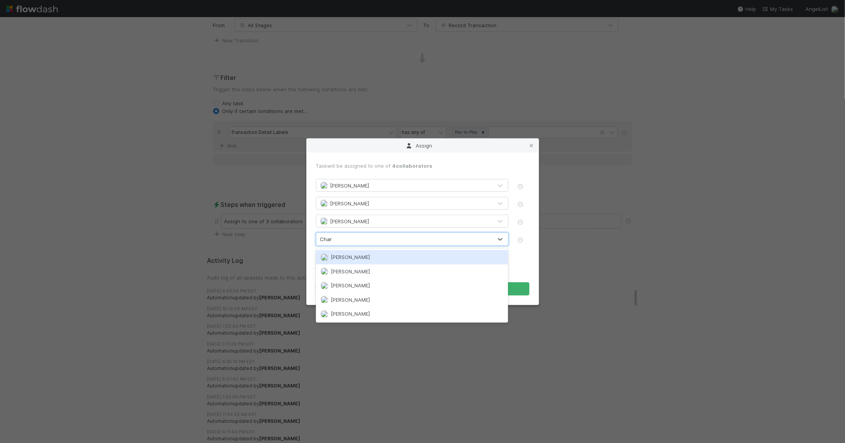
click at [355, 262] on div "[PERSON_NAME]" at bounding box center [412, 257] width 192 height 14
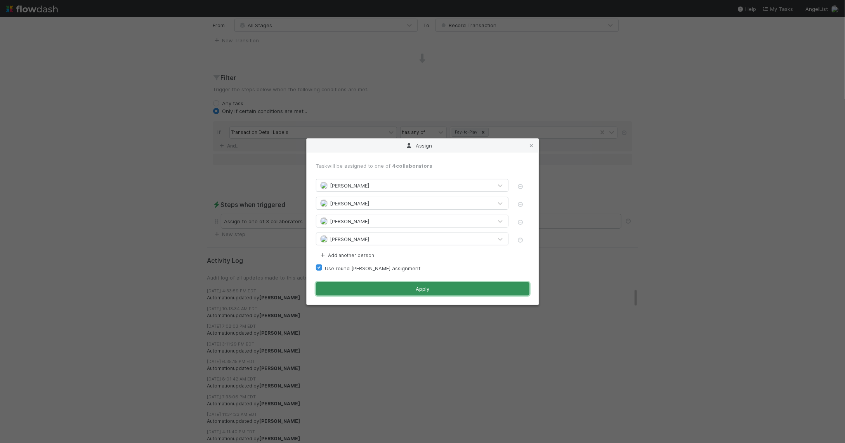
click at [380, 282] on button "Apply" at bounding box center [422, 288] width 213 height 13
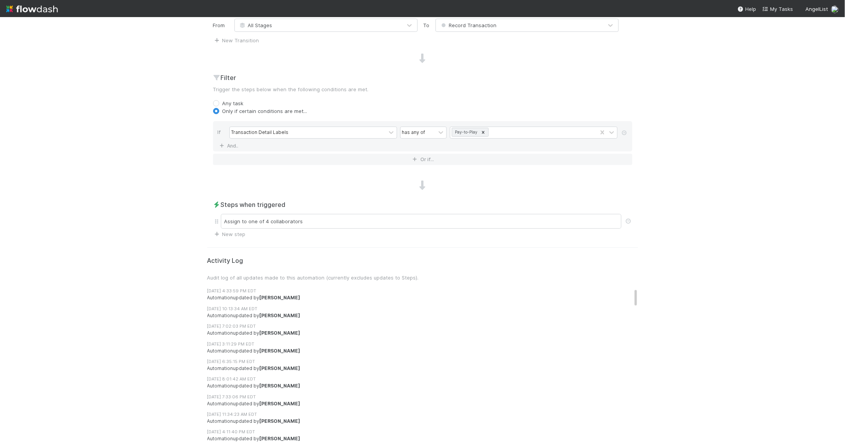
scroll to position [0, 0]
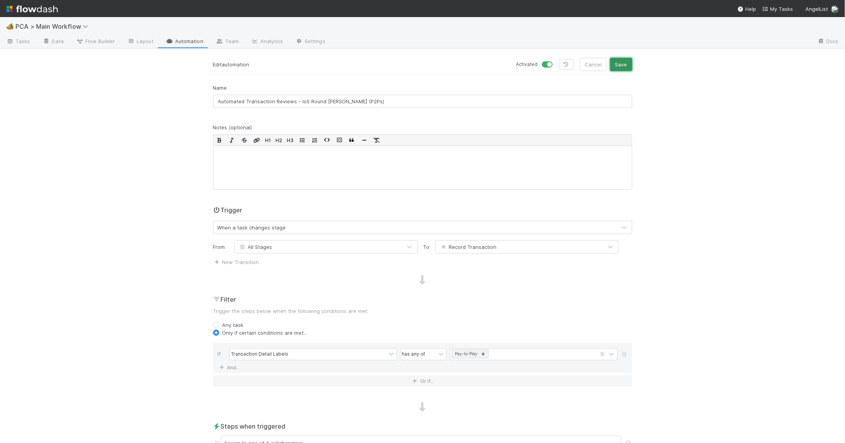
drag, startPoint x: 623, startPoint y: 64, endPoint x: 479, endPoint y: 64, distance: 144.0
click at [623, 64] on button "Save" at bounding box center [621, 64] width 22 height 13
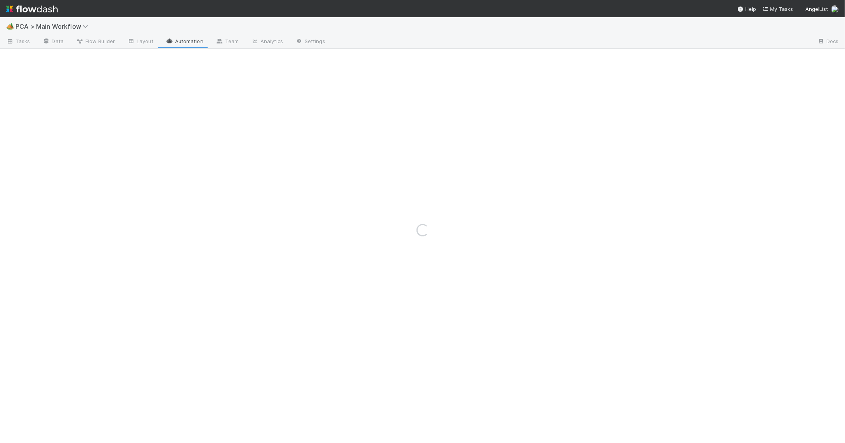
drag, startPoint x: 191, startPoint y: 41, endPoint x: 335, endPoint y: 33, distance: 144.2
click at [191, 41] on div "Loading..." at bounding box center [422, 230] width 845 height 426
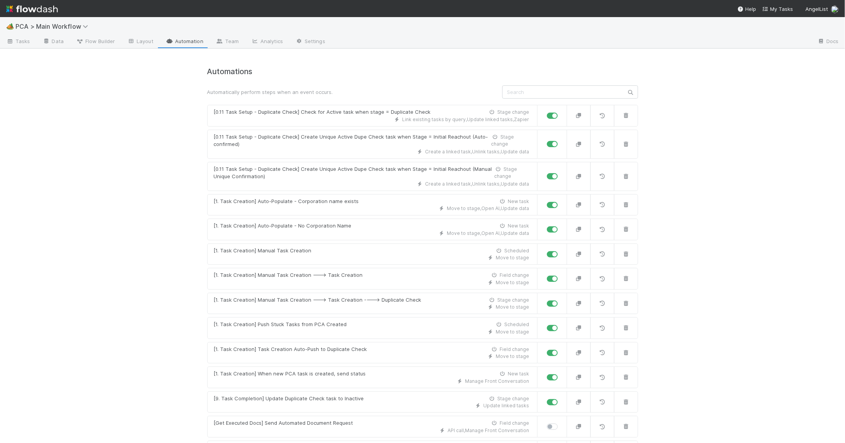
scroll to position [1734, 0]
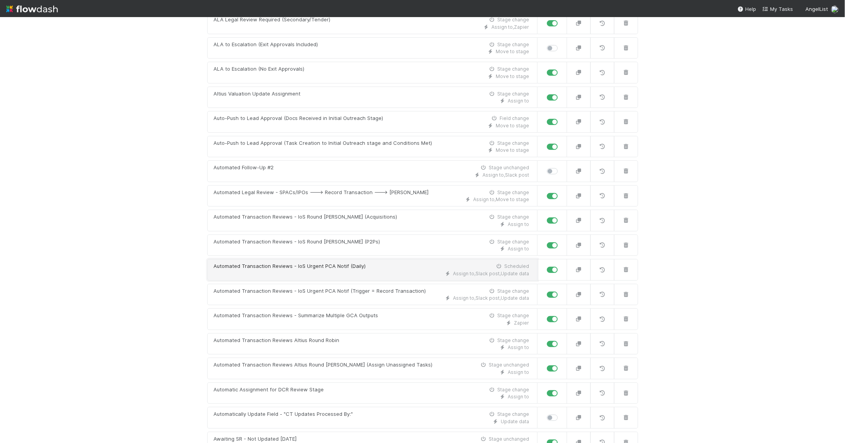
click at [333, 277] on div "Assign to , Slack post , Update data" at bounding box center [372, 273] width 316 height 7
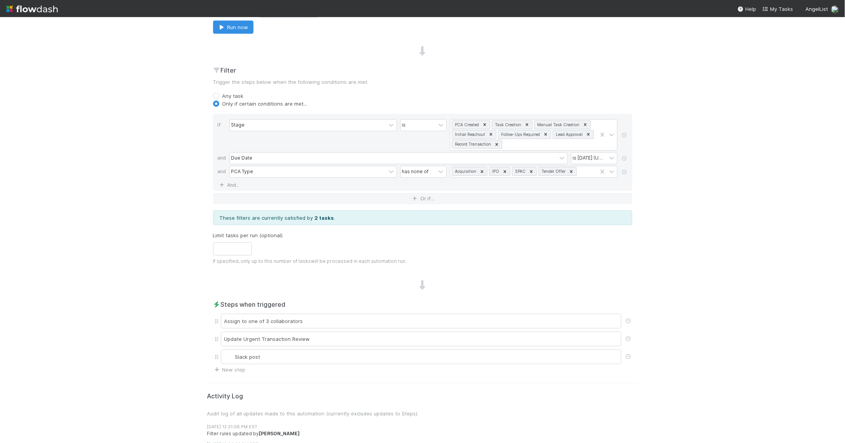
scroll to position [341, 0]
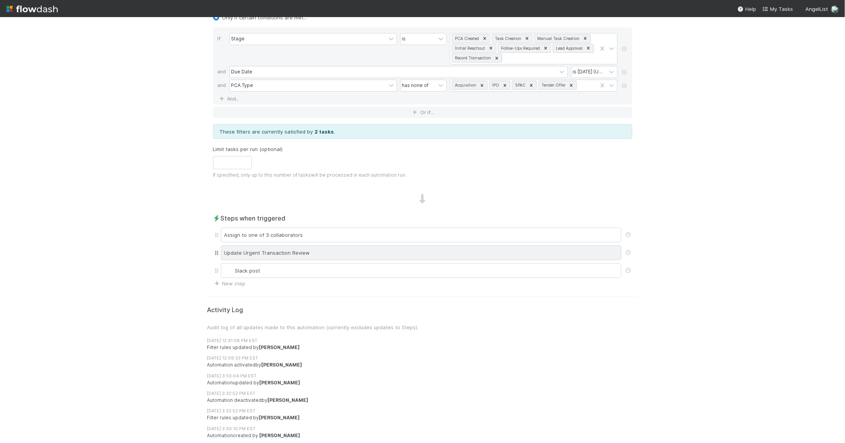
click at [310, 257] on div "Update Urgent Transaction Review" at bounding box center [421, 252] width 401 height 15
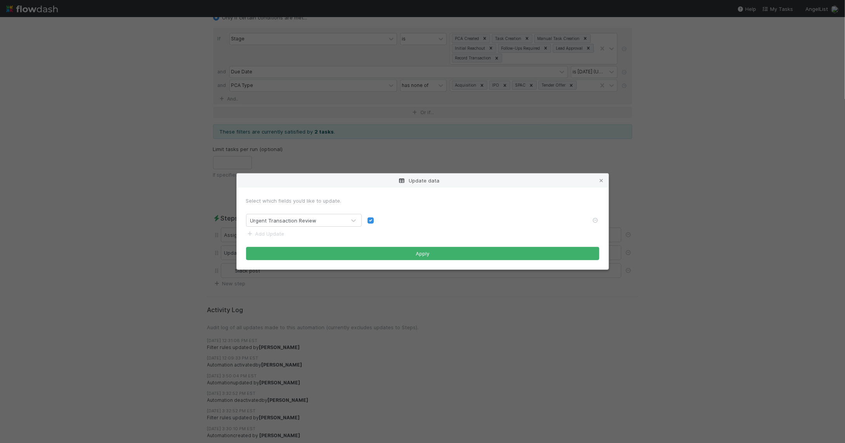
click at [383, 164] on div "Update data Select which fields you’d like to update. Urgent Transaction Review…" at bounding box center [422, 221] width 845 height 443
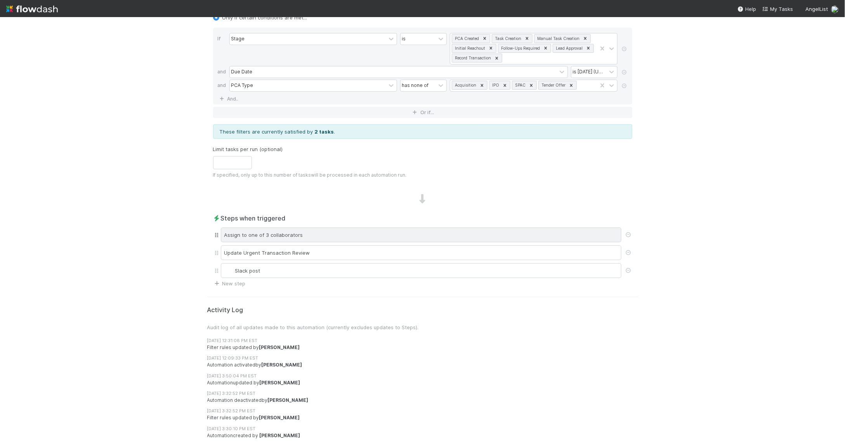
click at [312, 230] on div "Assign to one of 3 collaborators" at bounding box center [421, 234] width 401 height 15
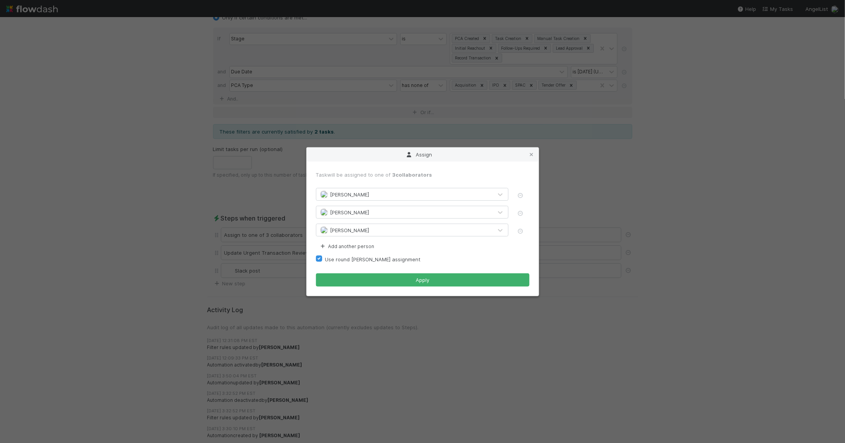
click at [349, 228] on span "[PERSON_NAME]" at bounding box center [349, 230] width 39 height 6
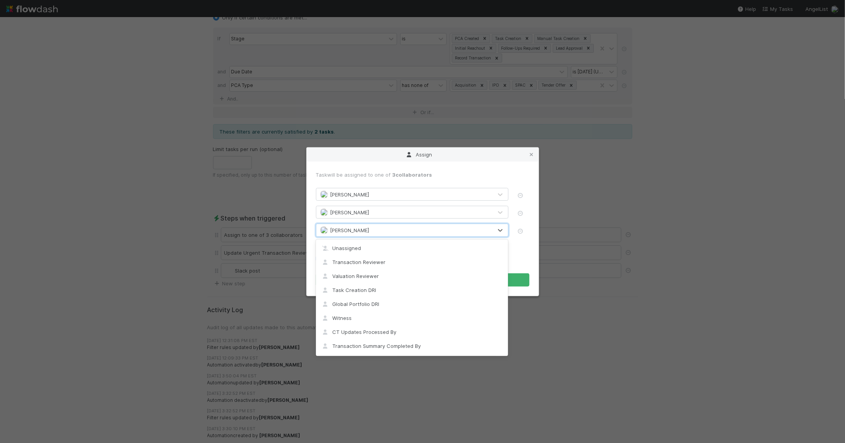
scroll to position [1272, 0]
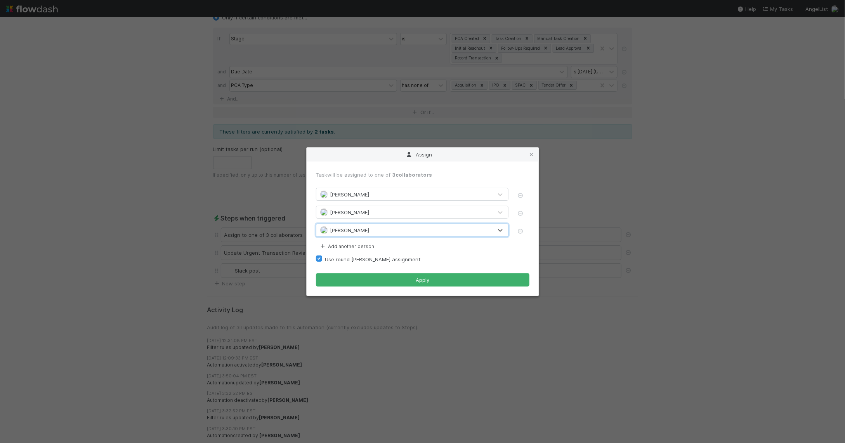
click at [350, 231] on span "[PERSON_NAME]" at bounding box center [349, 230] width 39 height 6
click at [345, 241] on button "Add another person" at bounding box center [347, 246] width 62 height 10
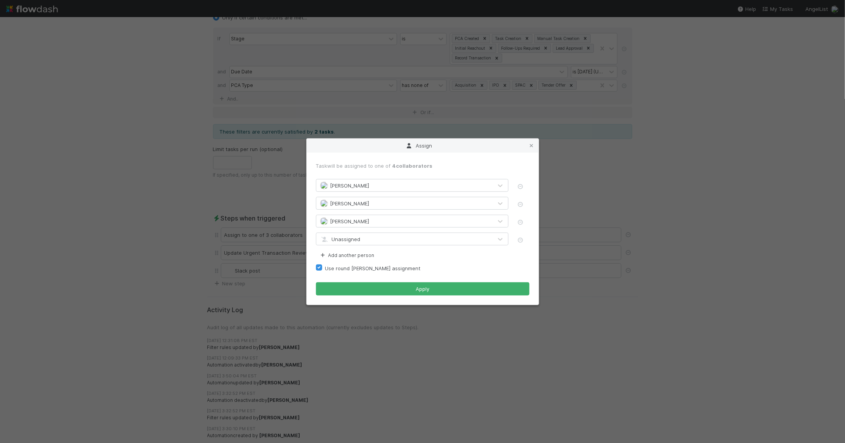
click at [359, 243] on div "Unassigned" at bounding box center [404, 239] width 176 height 12
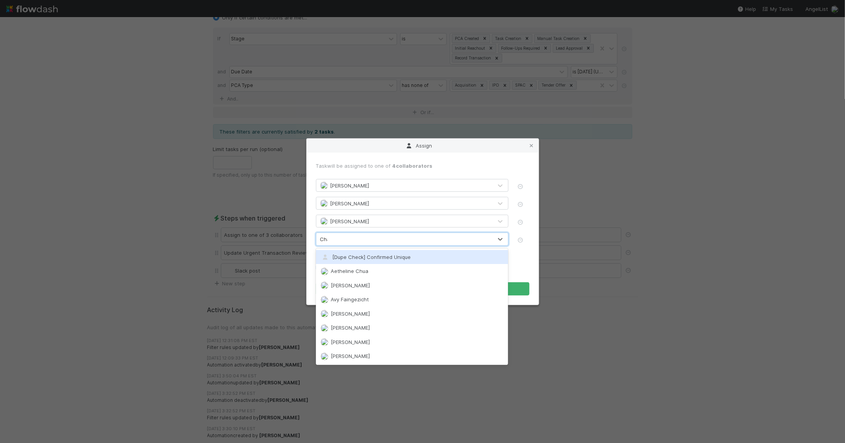
type input "Char"
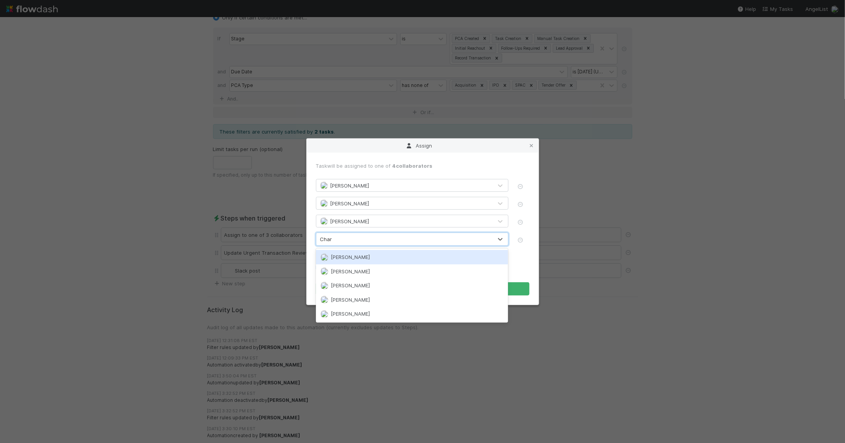
click at [355, 257] on span "[PERSON_NAME]" at bounding box center [350, 257] width 39 height 6
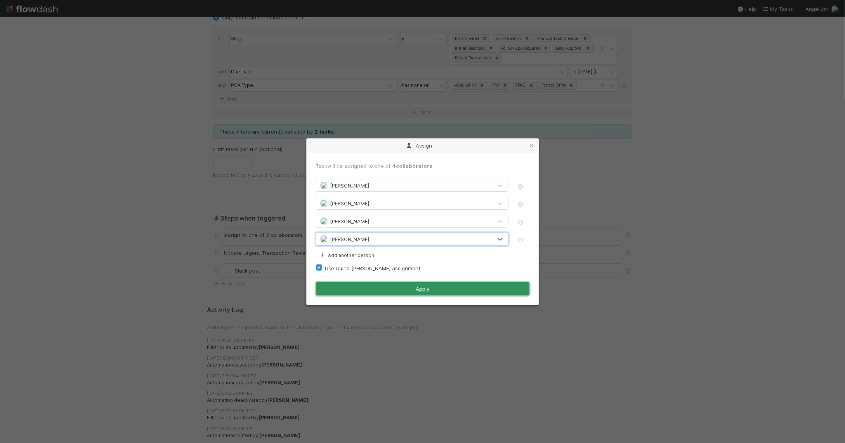
drag, startPoint x: 373, startPoint y: 286, endPoint x: 385, endPoint y: 285, distance: 11.7
click at [374, 286] on button "Apply" at bounding box center [422, 288] width 213 height 13
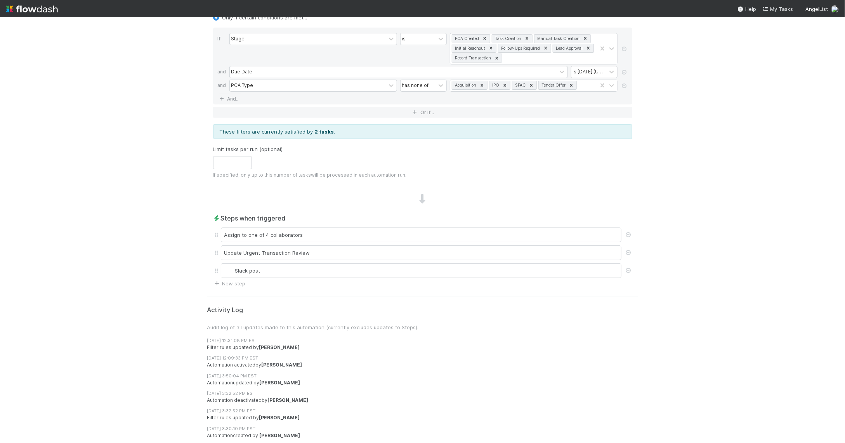
scroll to position [0, 0]
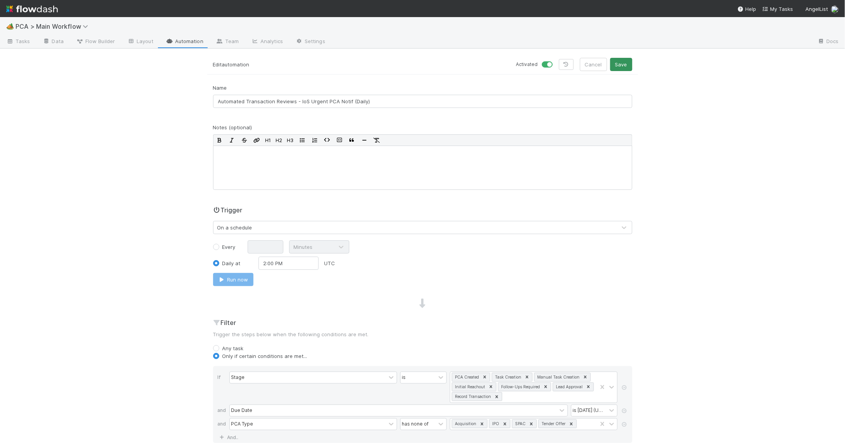
click at [627, 69] on div "Edit automation Activated Cancel Save" at bounding box center [422, 66] width 431 height 17
click at [625, 67] on button "Save" at bounding box center [621, 64] width 22 height 13
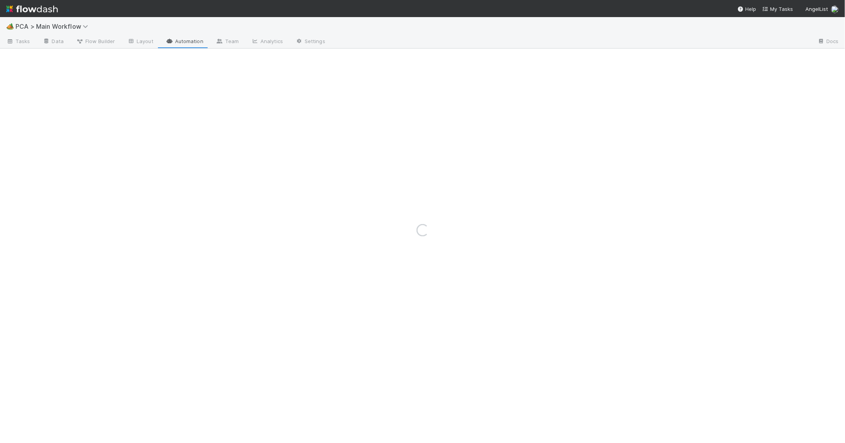
click at [192, 42] on div "Loading..." at bounding box center [422, 230] width 845 height 426
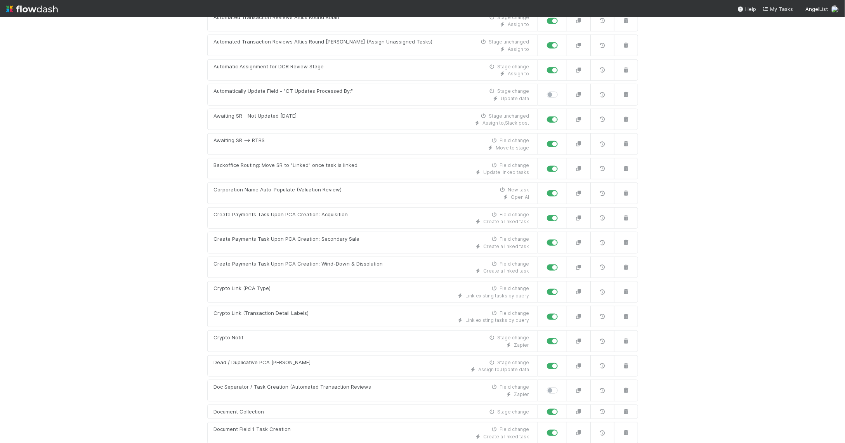
scroll to position [3614, 0]
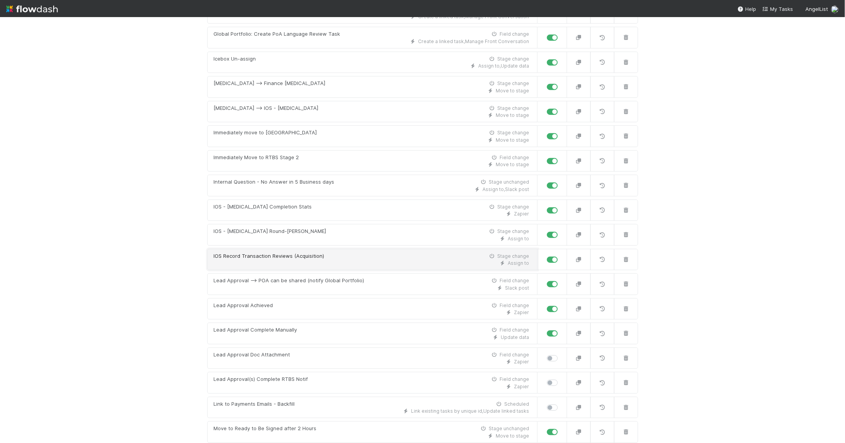
click at [345, 252] on div "IOS Record Transaction Reviews (Acquisition) Stage change" at bounding box center [372, 256] width 316 height 8
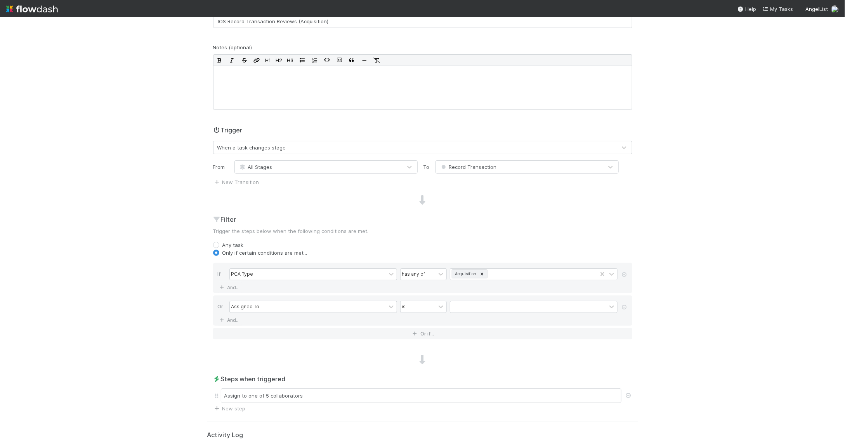
scroll to position [256, 0]
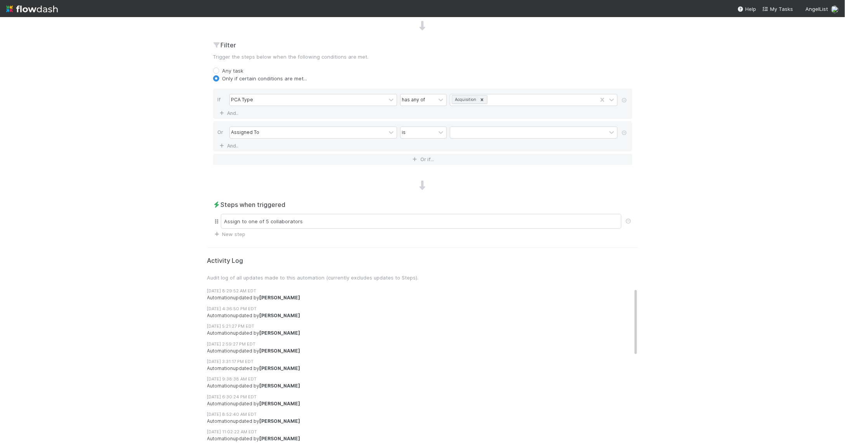
click at [323, 229] on div "Assign to one of 5 collaborators" at bounding box center [422, 221] width 419 height 18
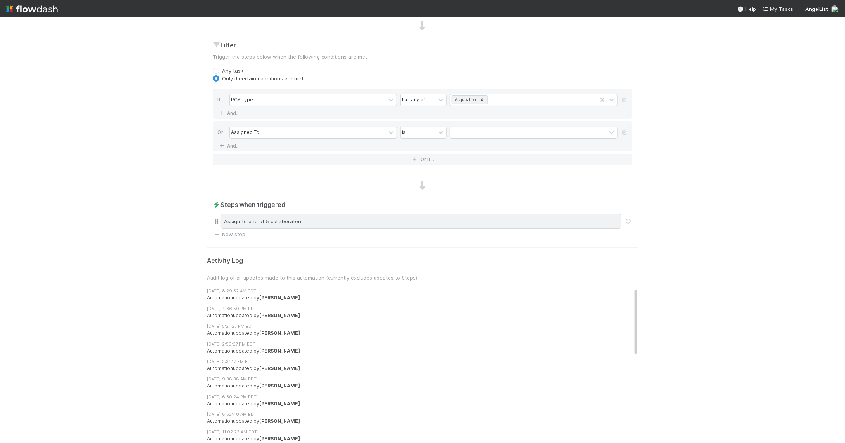
click at [333, 220] on div "Assign to one of 5 collaborators" at bounding box center [421, 221] width 401 height 15
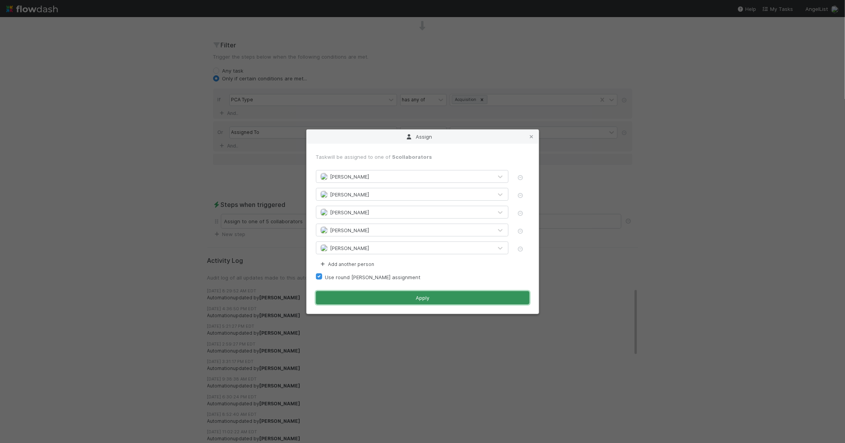
drag, startPoint x: 430, startPoint y: 300, endPoint x: 447, endPoint y: 297, distance: 17.7
click at [430, 300] on button "Apply" at bounding box center [422, 297] width 213 height 13
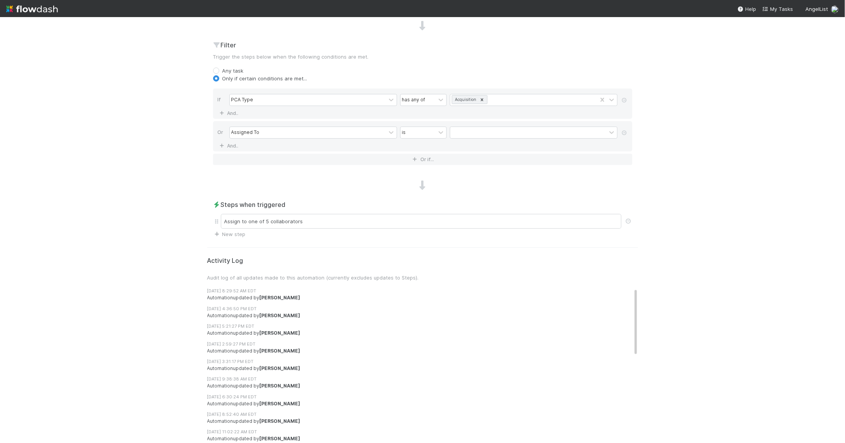
scroll to position [0, 0]
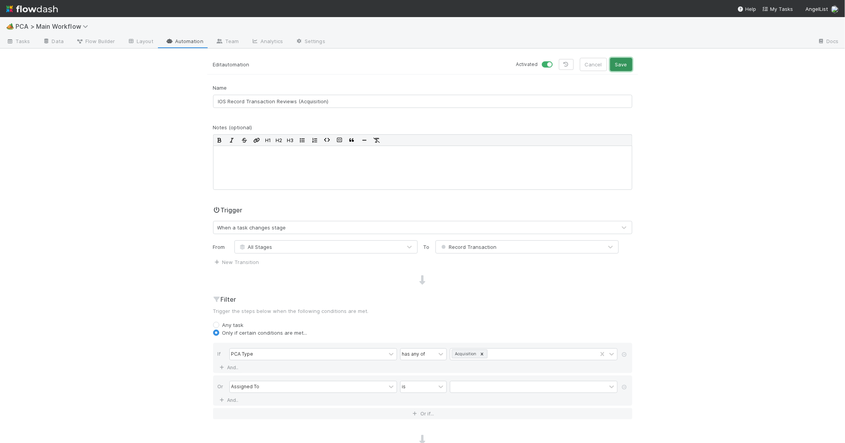
drag, startPoint x: 625, startPoint y: 61, endPoint x: 600, endPoint y: 65, distance: 25.2
click at [625, 61] on button "Save" at bounding box center [621, 64] width 22 height 13
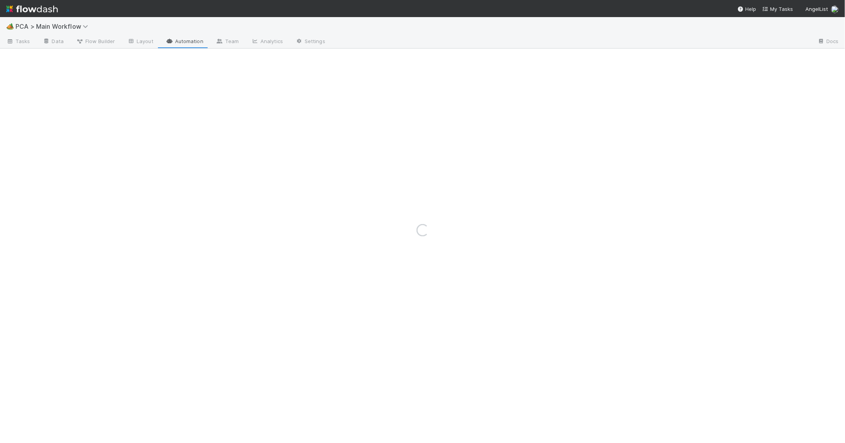
drag, startPoint x: 51, startPoint y: 11, endPoint x: 45, endPoint y: 12, distance: 5.7
click at [51, 11] on img at bounding box center [32, 8] width 52 height 13
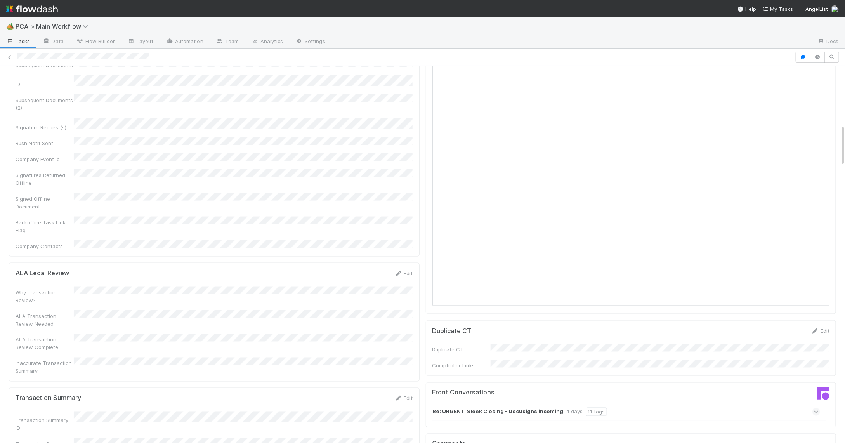
click at [400, 170] on div "Corporation Name Startup Name Corporation ID PCA Type Transaction Detail Labels…" at bounding box center [214, 84] width 397 height 331
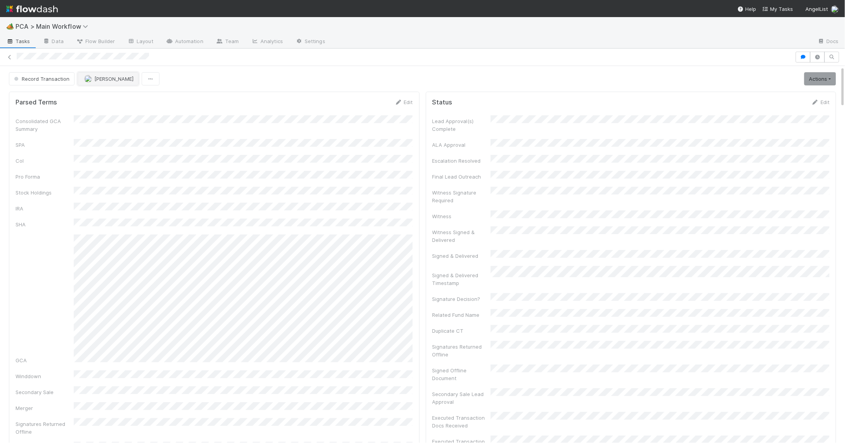
click at [101, 76] on span "[PERSON_NAME]" at bounding box center [113, 79] width 39 height 6
drag, startPoint x: 159, startPoint y: 108, endPoint x: 184, endPoint y: 105, distance: 25.7
click at [159, 108] on div "Nathalie Gualito" at bounding box center [127, 113] width 109 height 14
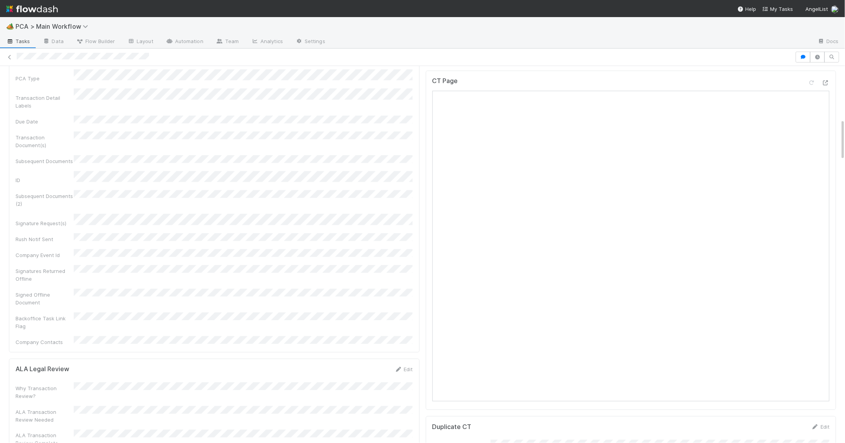
scroll to position [478, 0]
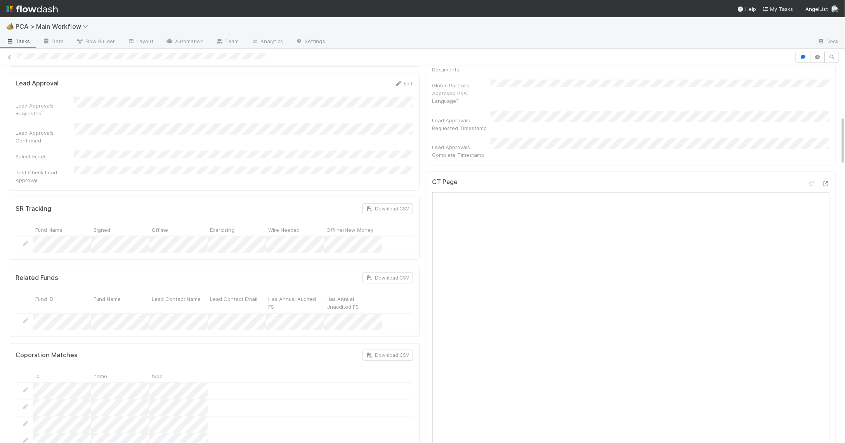
scroll to position [352, 0]
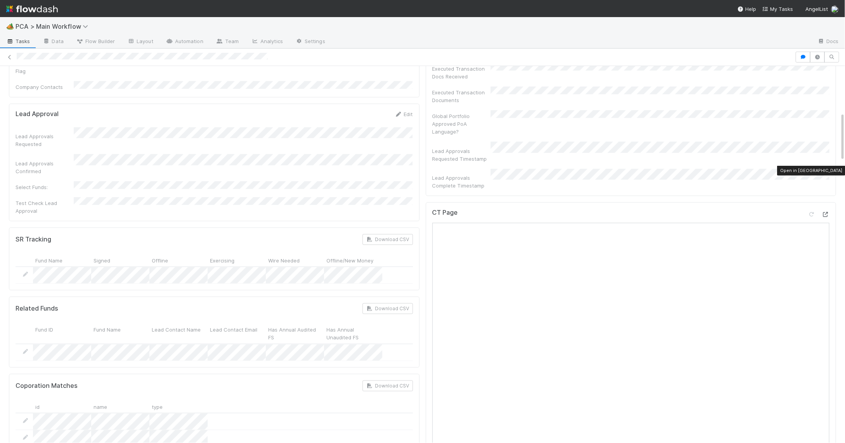
click at [815, 210] on div at bounding box center [826, 214] width 8 height 8
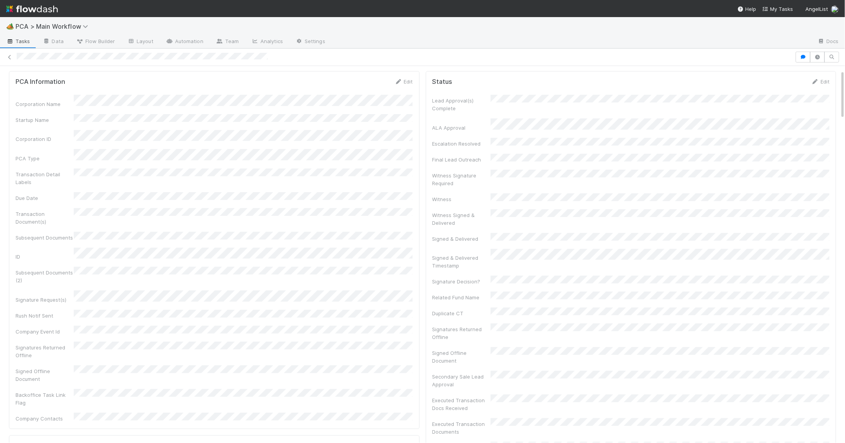
scroll to position [0, 0]
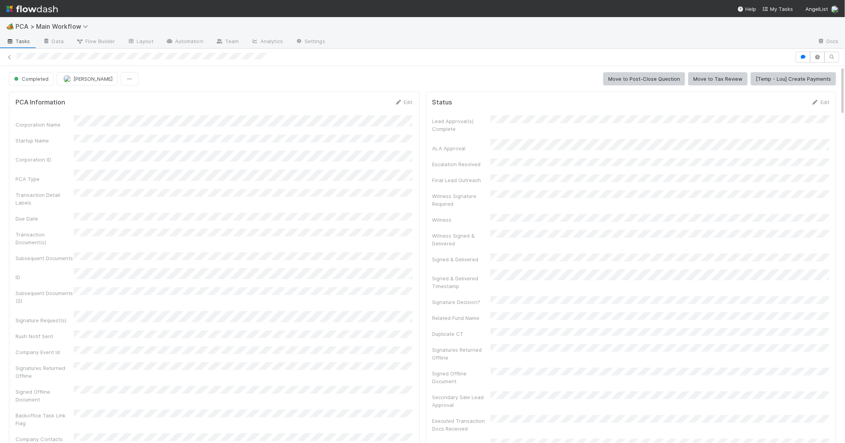
click at [234, 231] on div "Transaction Document(s)" at bounding box center [214, 237] width 397 height 17
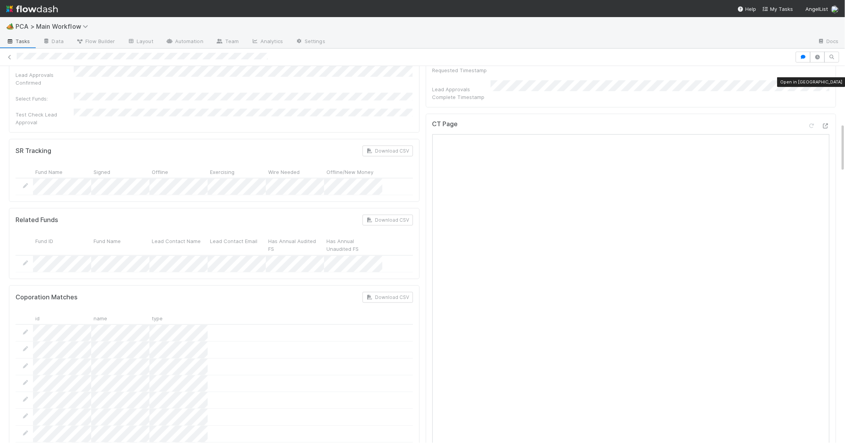
scroll to position [435, 0]
click at [815, 128] on icon at bounding box center [826, 130] width 8 height 5
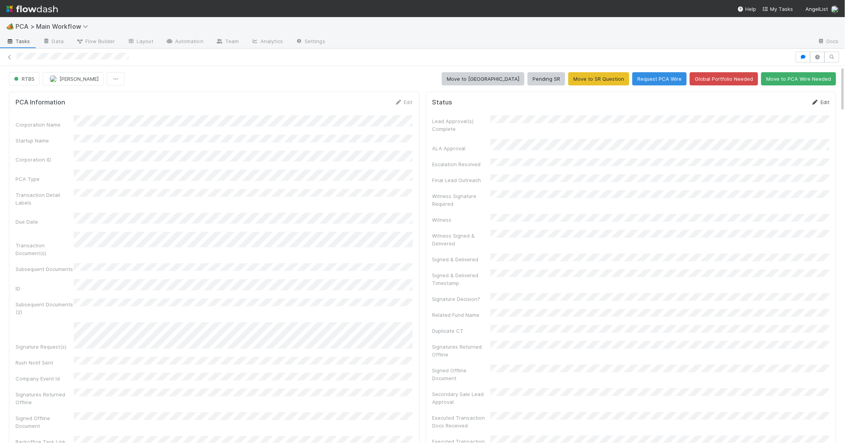
click at [815, 104] on icon at bounding box center [815, 102] width 8 height 5
click at [787, 109] on button "Save" at bounding box center [788, 104] width 22 height 13
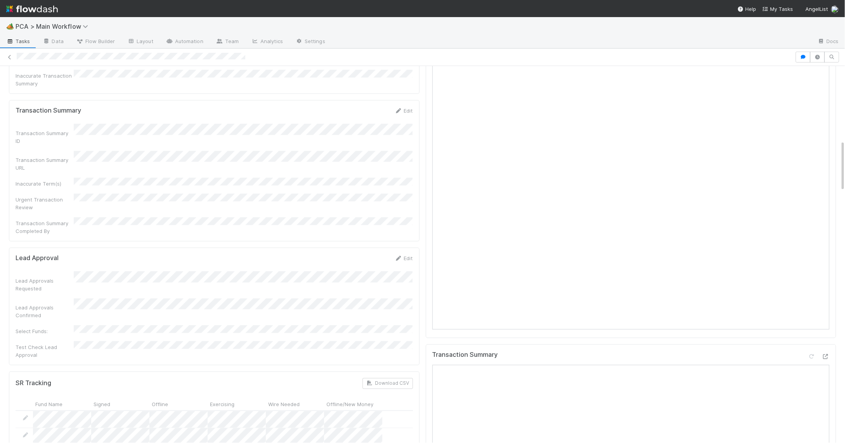
click at [224, 271] on div "Lead Approvals Requested Lead Approvals Confirmed Select Funds: Test Check Lead…" at bounding box center [214, 314] width 397 height 87
click at [235, 255] on form "Lead Approval Edit Lead Approvals Requested Lead Approvals Confirmed Select Fun…" at bounding box center [214, 307] width 397 height 104
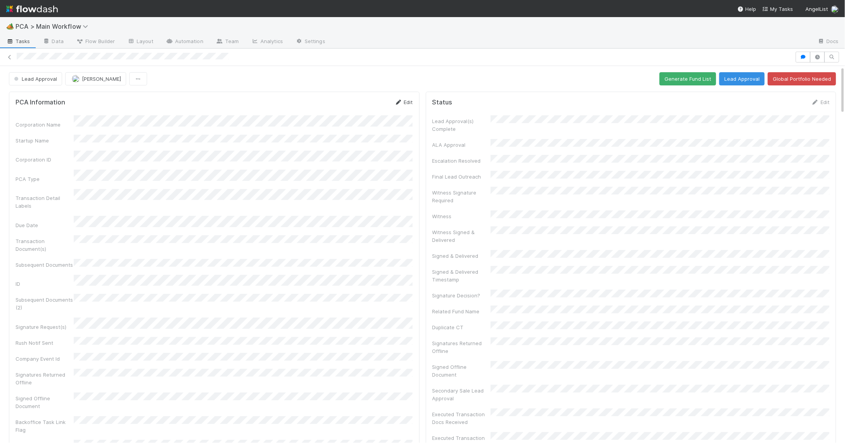
click at [406, 101] on link "Edit" at bounding box center [404, 102] width 18 height 6
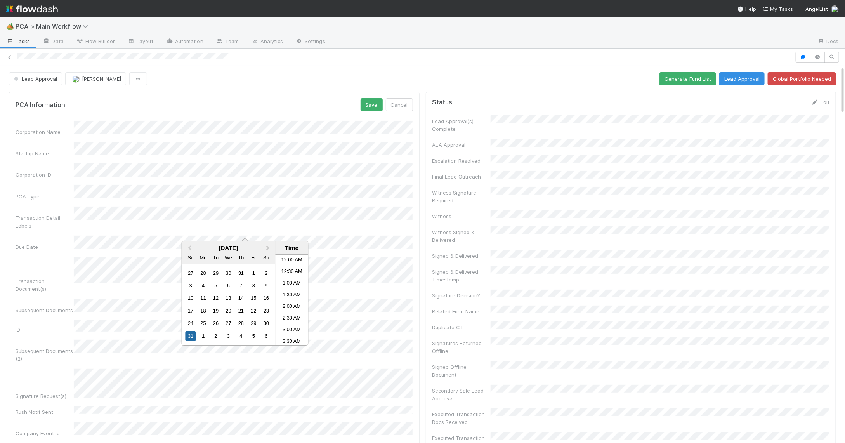
scroll to position [7, 0]
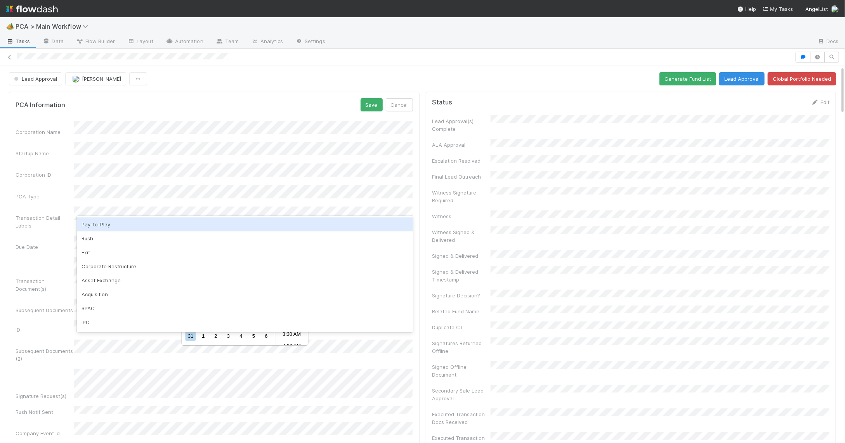
click at [319, 120] on form "PCA Information Save Cancel Corporation Name Startup Name Corporation ID PCA Ty…" at bounding box center [214, 316] width 397 height 437
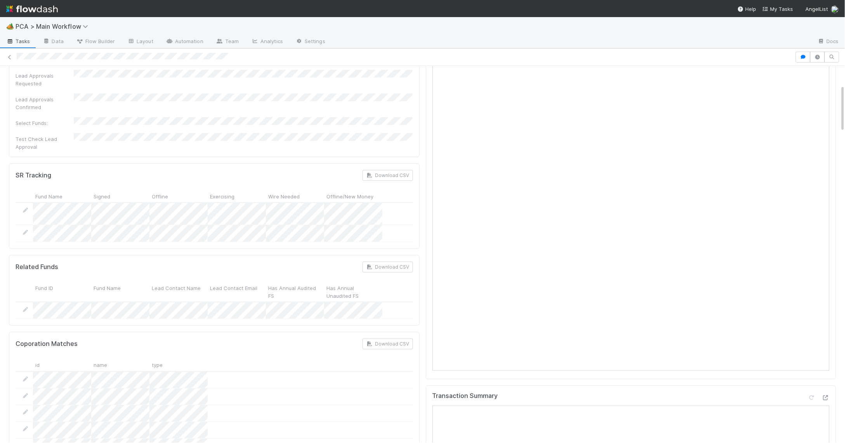
scroll to position [0, 0]
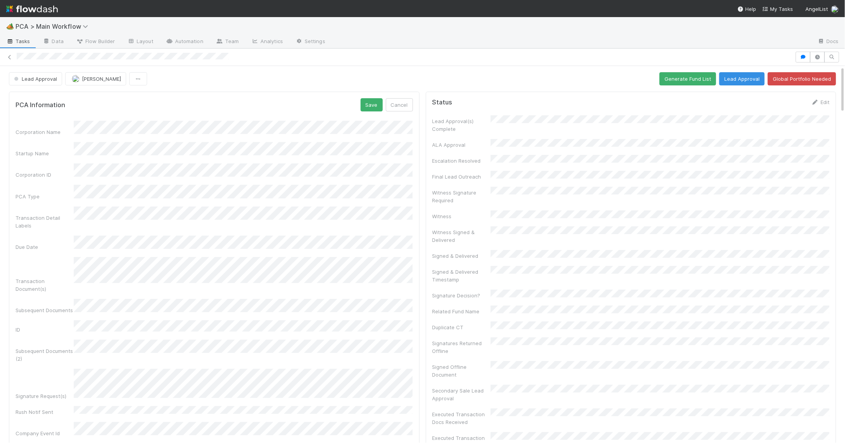
click at [55, 369] on div "Signature Request(s)" at bounding box center [214, 384] width 397 height 31
click at [371, 107] on button "Save" at bounding box center [372, 104] width 22 height 13
click at [44, 84] on button "Lead Approval" at bounding box center [35, 78] width 53 height 13
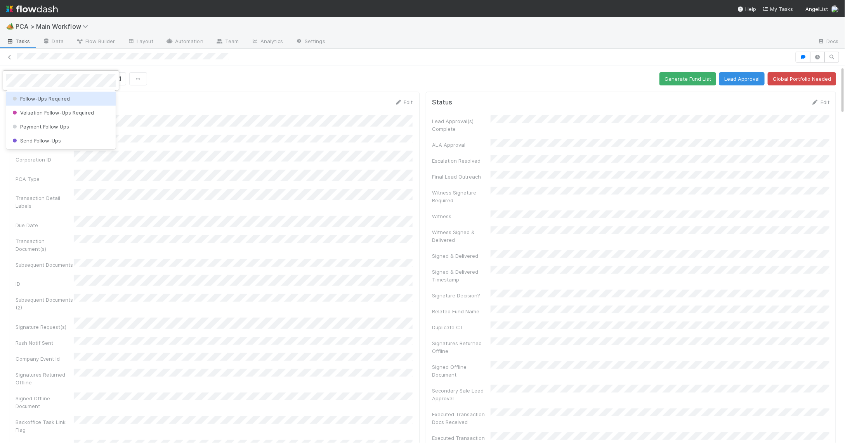
drag, startPoint x: 55, startPoint y: 94, endPoint x: 297, endPoint y: 93, distance: 242.2
click at [55, 95] on span "Follow-Ups Required" at bounding box center [40, 98] width 59 height 6
click at [405, 100] on link "Edit" at bounding box center [404, 102] width 18 height 6
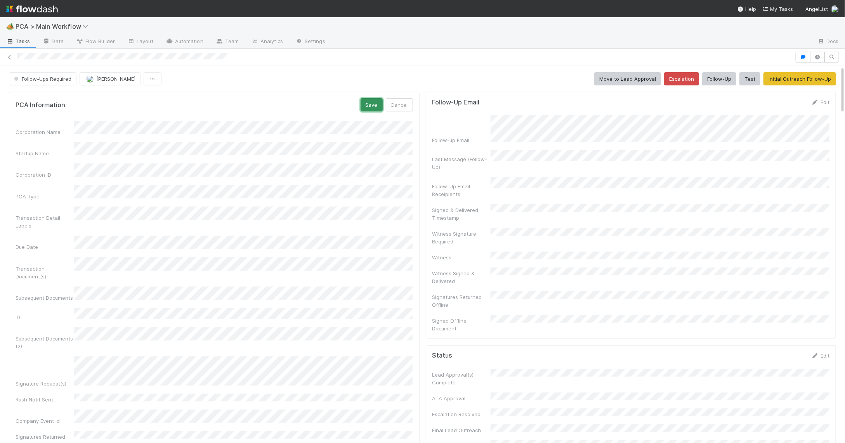
click at [374, 105] on button "Save" at bounding box center [372, 104] width 22 height 13
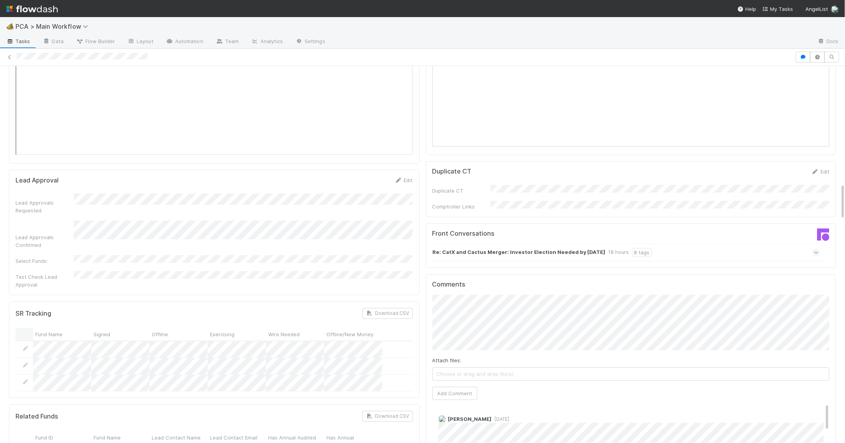
scroll to position [1319, 0]
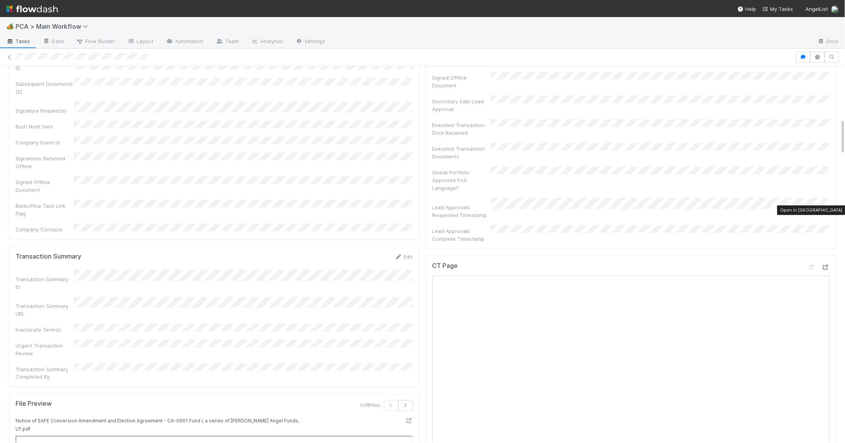
click at [815, 262] on div "CT Page Open in New Tab" at bounding box center [630, 269] width 397 height 14
click at [815, 258] on div "CT Page Open in New Tab" at bounding box center [631, 428] width 411 height 340
click at [815, 267] on icon at bounding box center [826, 269] width 8 height 5
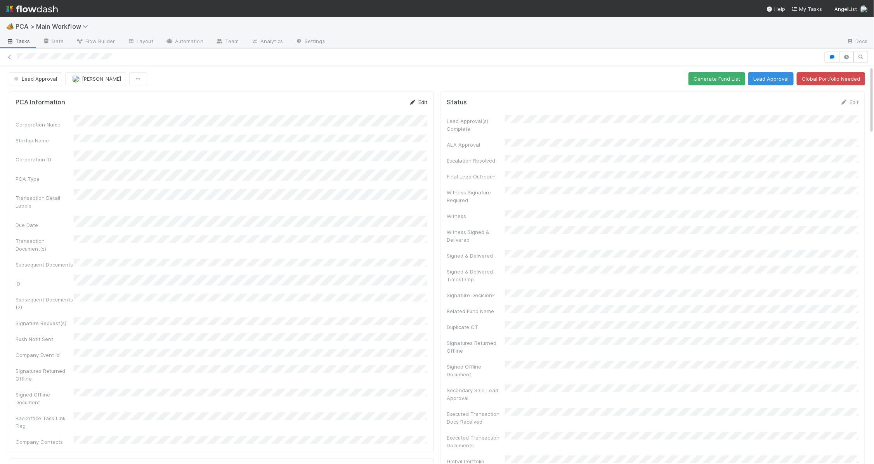
click at [415, 99] on link "Edit" at bounding box center [418, 102] width 18 height 6
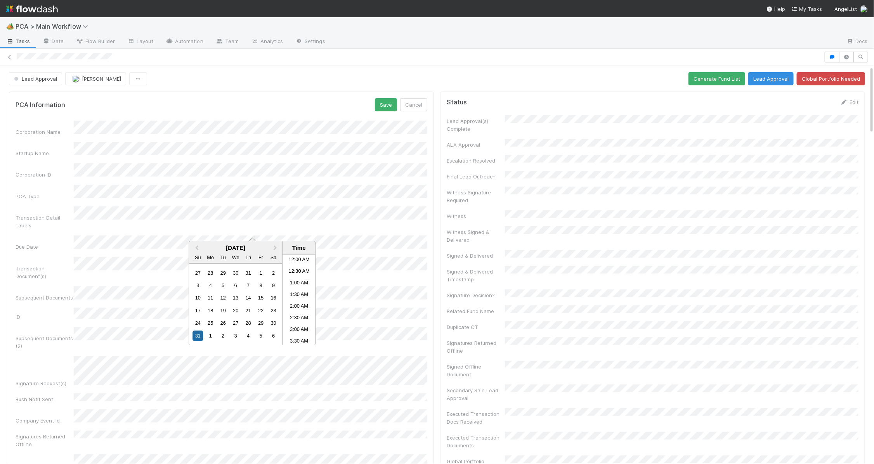
scroll to position [426, 0]
click at [382, 108] on button "Save" at bounding box center [386, 104] width 22 height 13
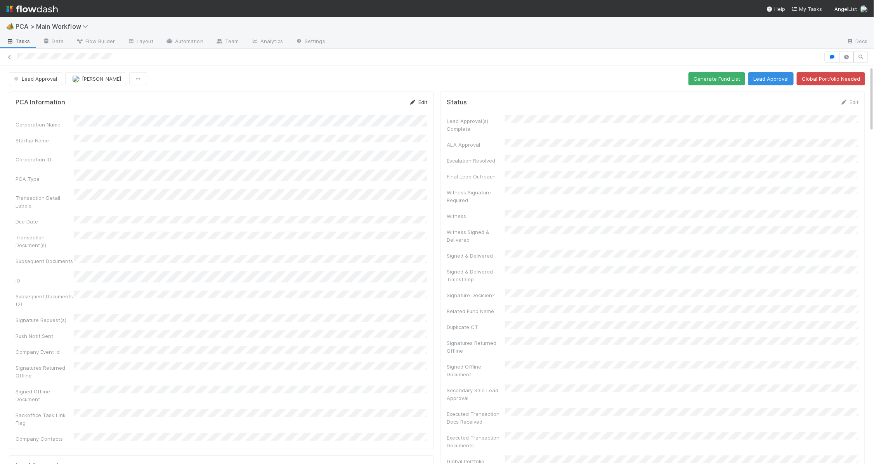
click at [412, 102] on icon at bounding box center [413, 102] width 8 height 5
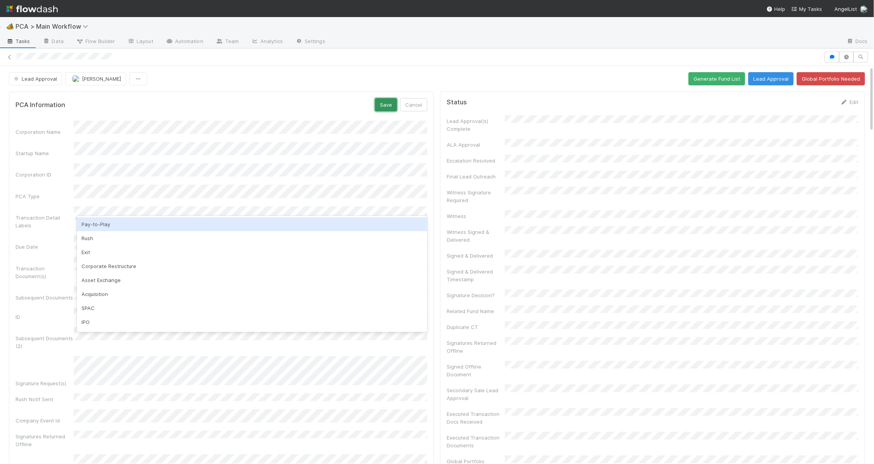
click at [375, 109] on button "Save" at bounding box center [386, 104] width 22 height 13
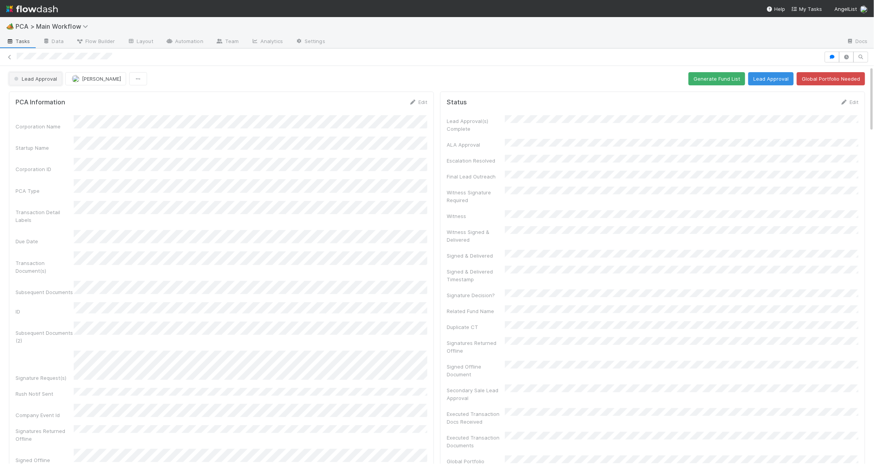
click at [54, 78] on span "Lead Approval" at bounding box center [34, 79] width 45 height 6
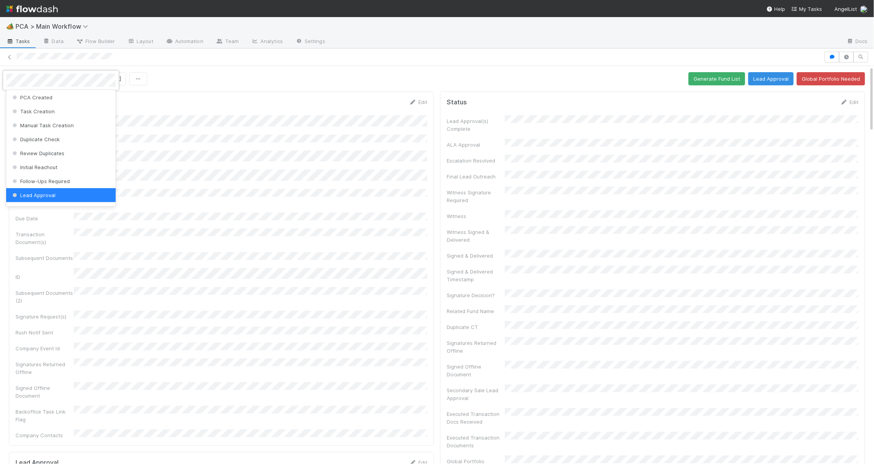
scroll to position [0, 0]
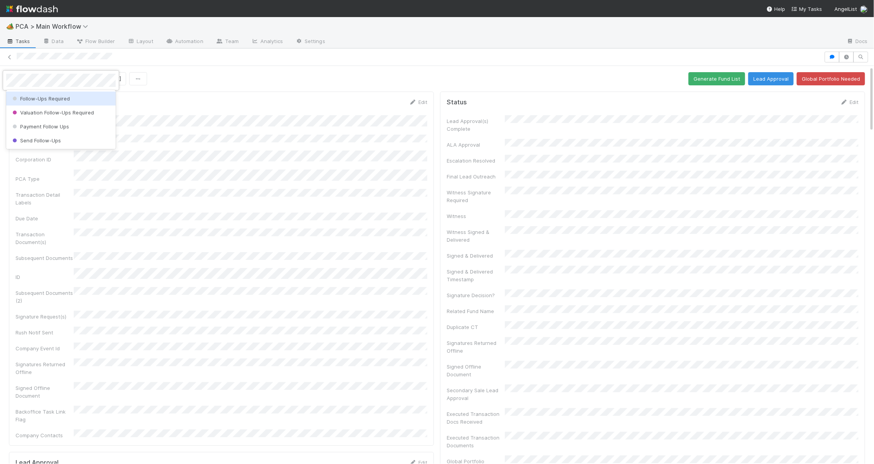
drag, startPoint x: 57, startPoint y: 106, endPoint x: 61, endPoint y: 97, distance: 9.5
click at [61, 97] on div "Follow-Ups Required Valuation Follow-Ups Required Payment Follow Ups Send Follo…" at bounding box center [60, 119] width 109 height 59
click at [61, 97] on span "Follow-Ups Required" at bounding box center [40, 98] width 59 height 6
drag, startPoint x: 67, startPoint y: 88, endPoint x: 38, endPoint y: 83, distance: 28.8
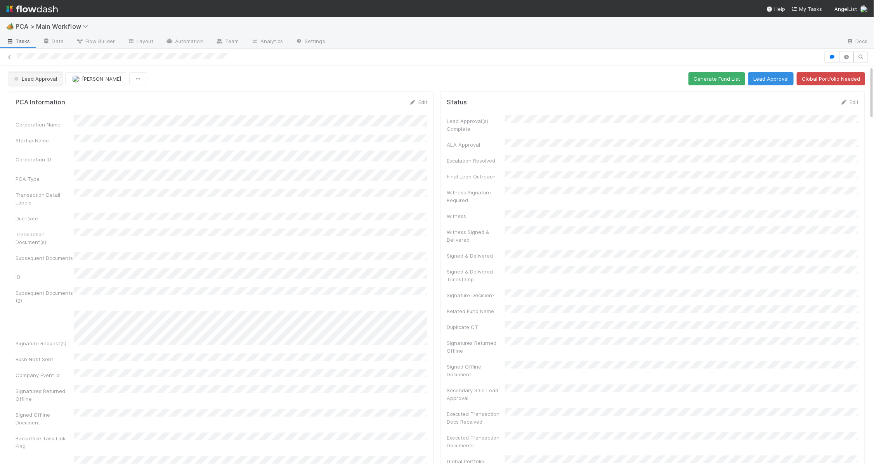
click at [38, 83] on button "Lead Approval" at bounding box center [35, 78] width 53 height 13
click at [56, 99] on span "Follow-Ups Required" at bounding box center [40, 98] width 59 height 6
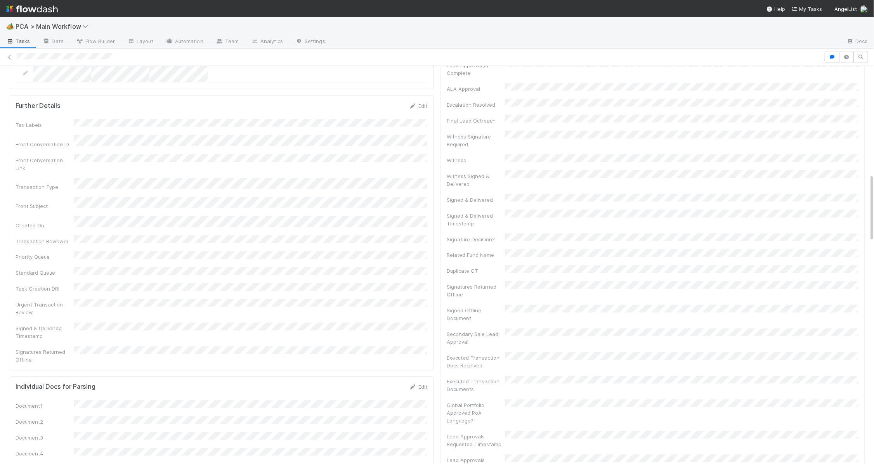
scroll to position [609, 0]
click at [411, 184] on icon at bounding box center [413, 186] width 8 height 5
click at [416, 182] on button "Cancel" at bounding box center [413, 188] width 27 height 13
drag, startPoint x: 418, startPoint y: 149, endPoint x: 399, endPoint y: 150, distance: 18.2
click at [417, 183] on link "Edit" at bounding box center [418, 186] width 18 height 6
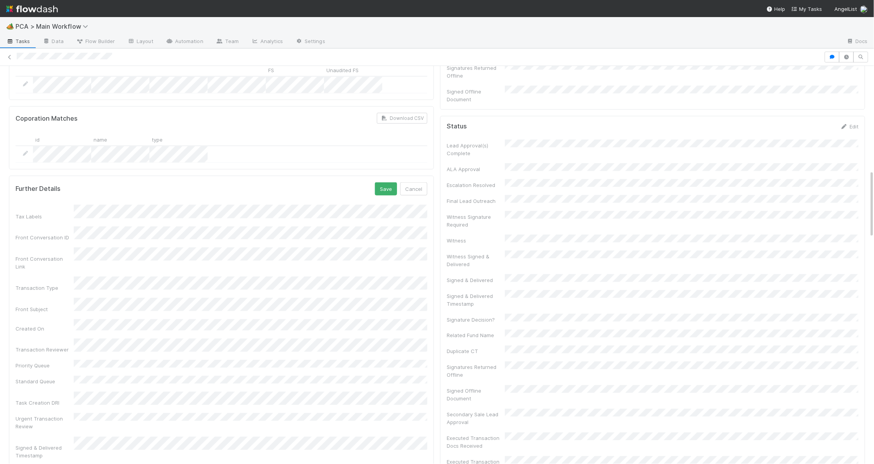
click at [155, 205] on div "Tax Labels Front Conversation ID Front Conversation Link Transaction Type Front…" at bounding box center [222, 344] width 412 height 279
click at [378, 182] on button "Save" at bounding box center [386, 188] width 22 height 13
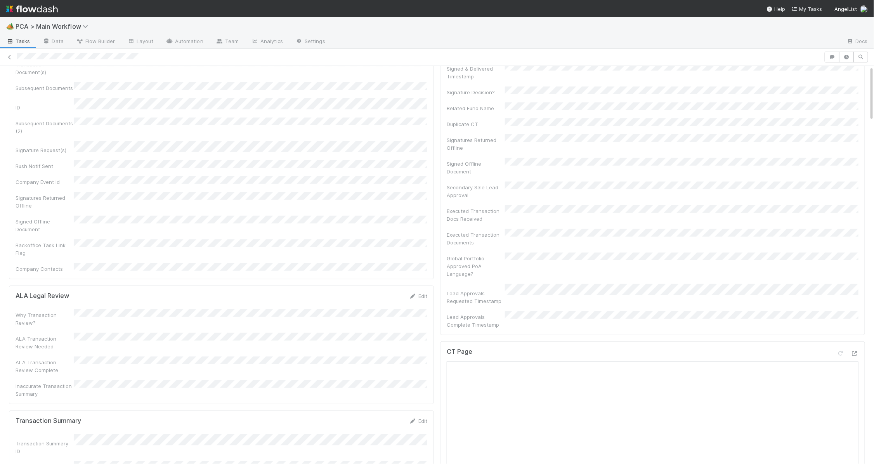
scroll to position [413, 0]
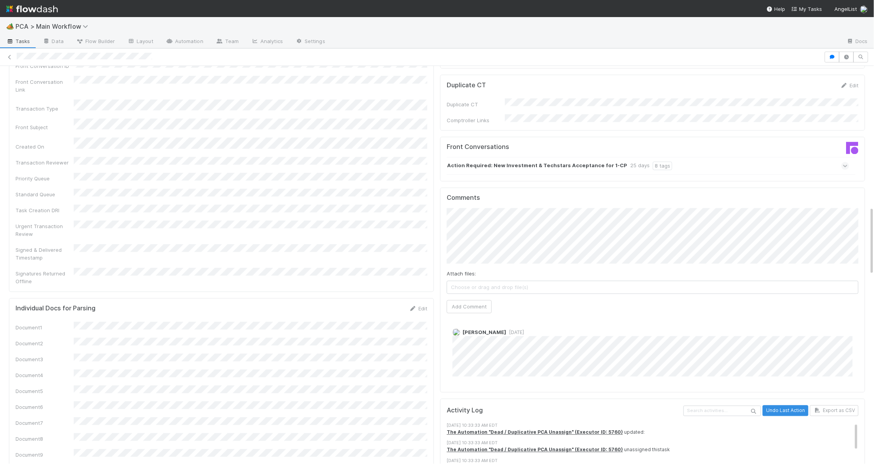
scroll to position [813, 0]
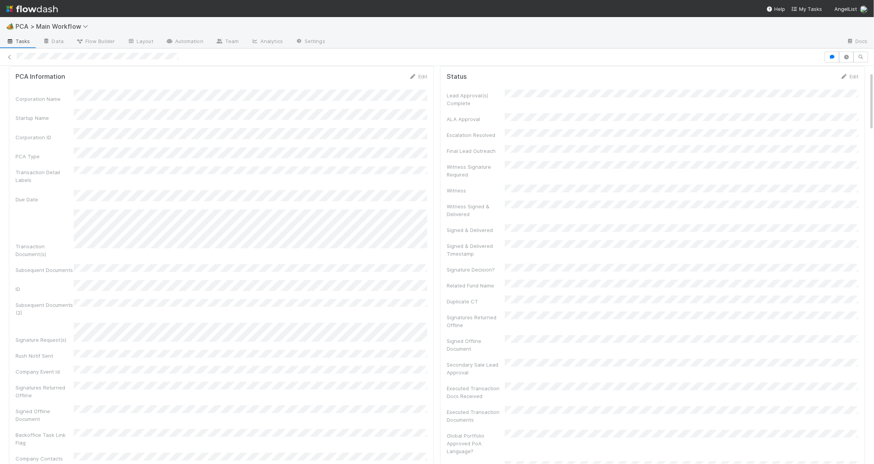
scroll to position [536, 0]
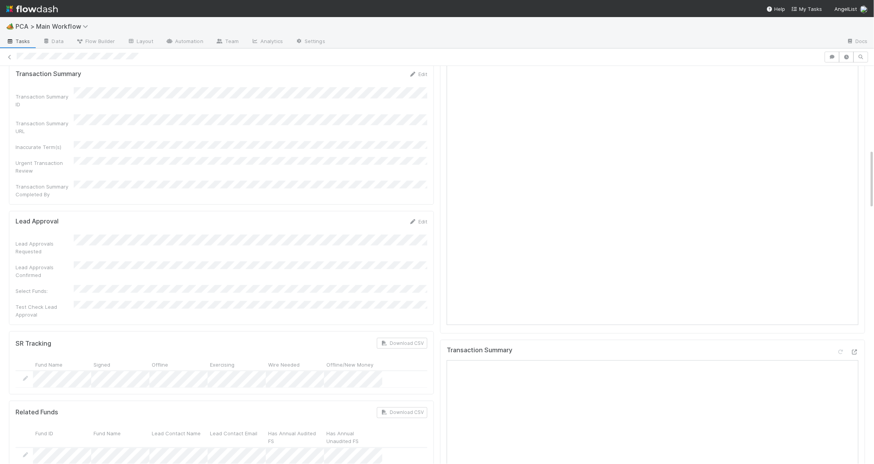
scroll to position [562, 0]
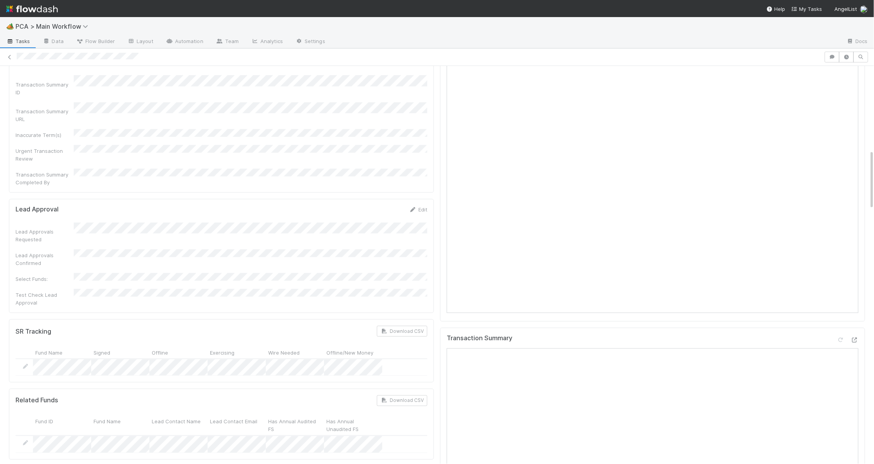
click at [190, 206] on form "Lead Approval Edit Lead Approvals Requested Lead Approvals Confirmed Select Fun…" at bounding box center [222, 256] width 412 height 101
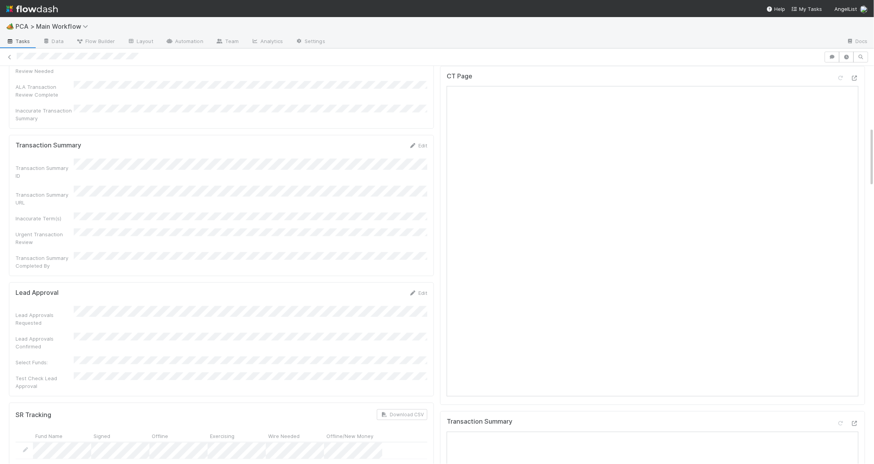
scroll to position [480, 0]
drag, startPoint x: 213, startPoint y: 273, endPoint x: 214, endPoint y: 253, distance: 20.6
click at [214, 304] on div "Lead Approvals Requested Lead Approvals Confirmed Select Funds: Test Check Lead…" at bounding box center [222, 346] width 412 height 84
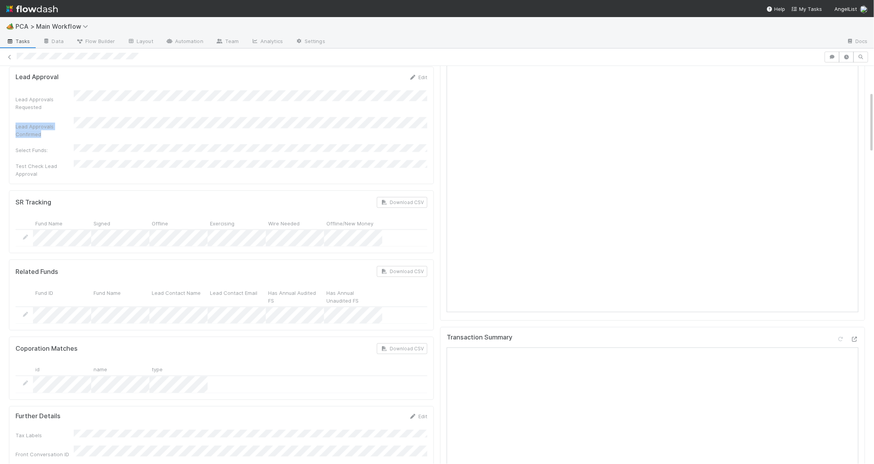
scroll to position [0, 0]
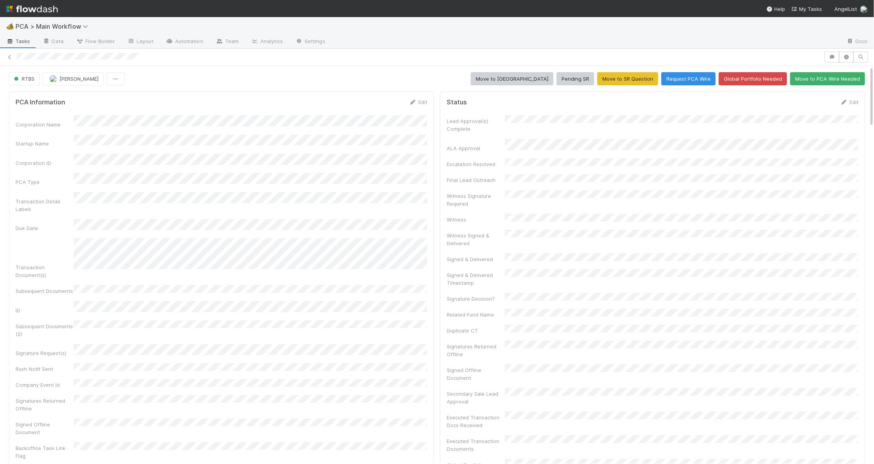
drag, startPoint x: 416, startPoint y: 102, endPoint x: 389, endPoint y: 114, distance: 29.8
click at [416, 102] on link "Edit" at bounding box center [418, 102] width 18 height 6
click at [26, 357] on div "Corporation Name Startup Name Corporation ID PCA Type Transaction Detail Labels…" at bounding box center [222, 353] width 412 height 464
click at [387, 102] on button "Save" at bounding box center [386, 104] width 22 height 13
click at [26, 79] on span "RTBS" at bounding box center [23, 79] width 22 height 6
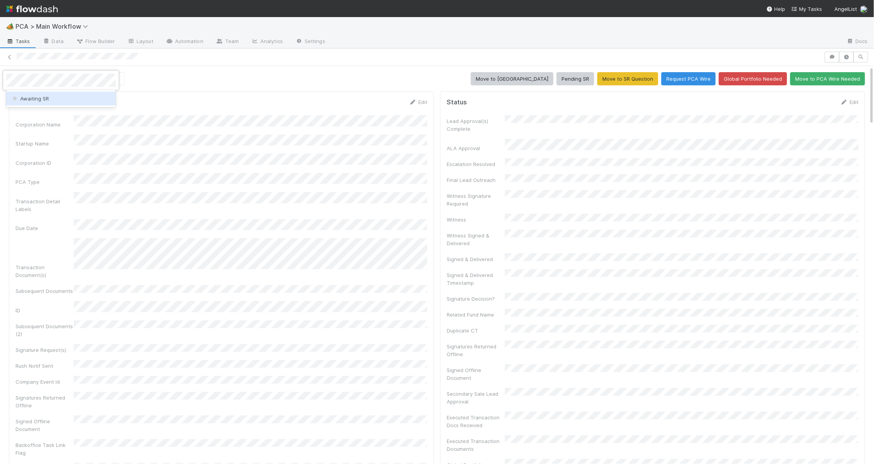
drag, startPoint x: 35, startPoint y: 96, endPoint x: 75, endPoint y: 103, distance: 41.3
click at [43, 98] on span "Awaiting SR" at bounding box center [30, 98] width 38 height 6
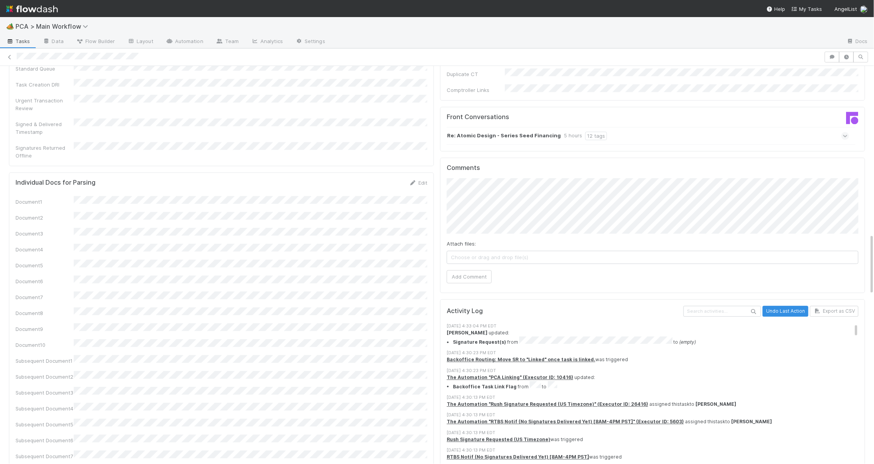
scroll to position [1087, 0]
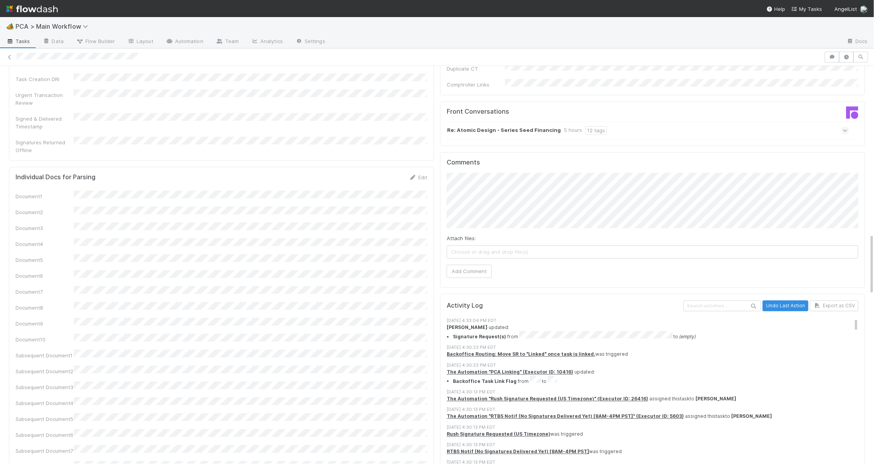
drag, startPoint x: 520, startPoint y: 211, endPoint x: 519, endPoint y: 203, distance: 7.5
click at [520, 245] on div "Choose or drag and drop file(s)" at bounding box center [653, 251] width 412 height 13
click at [476, 265] on button "Add Comment" at bounding box center [469, 271] width 45 height 13
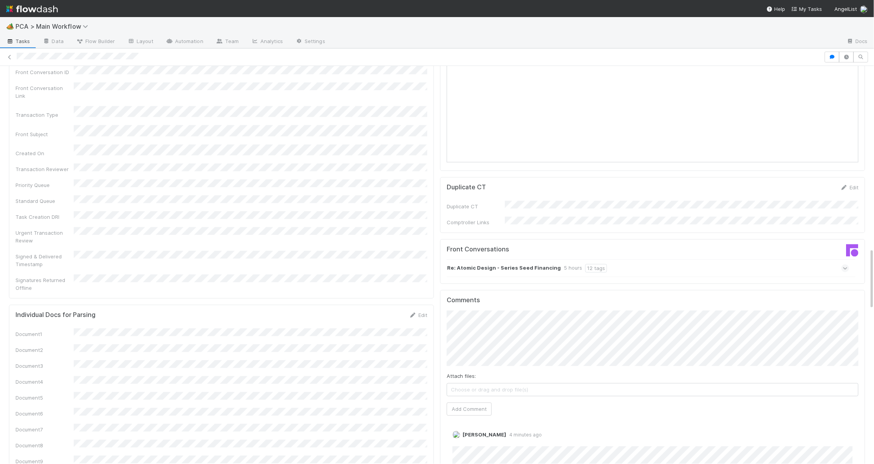
scroll to position [1181, 0]
